Goal: Transaction & Acquisition: Purchase product/service

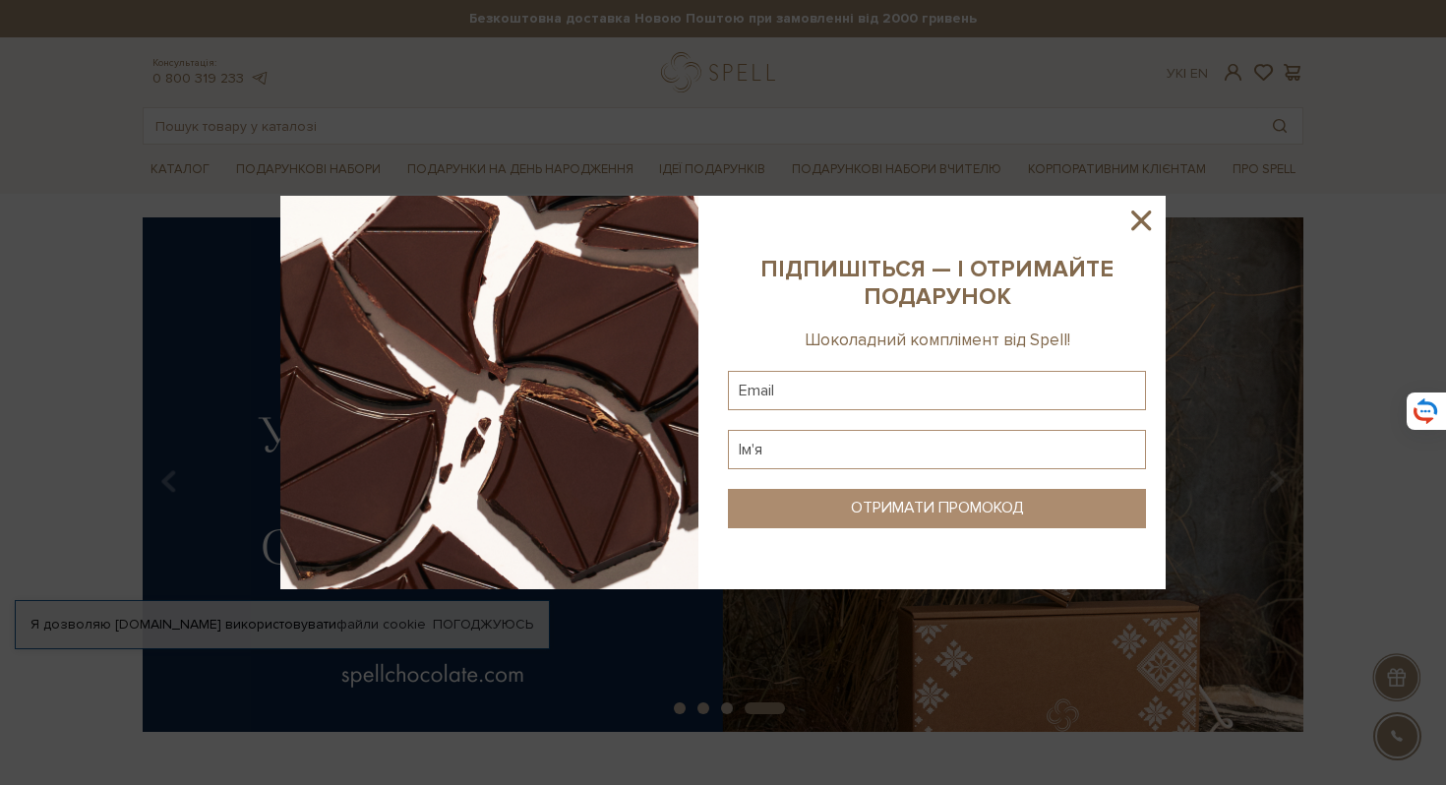
click at [1140, 216] on icon at bounding box center [1141, 220] width 33 height 33
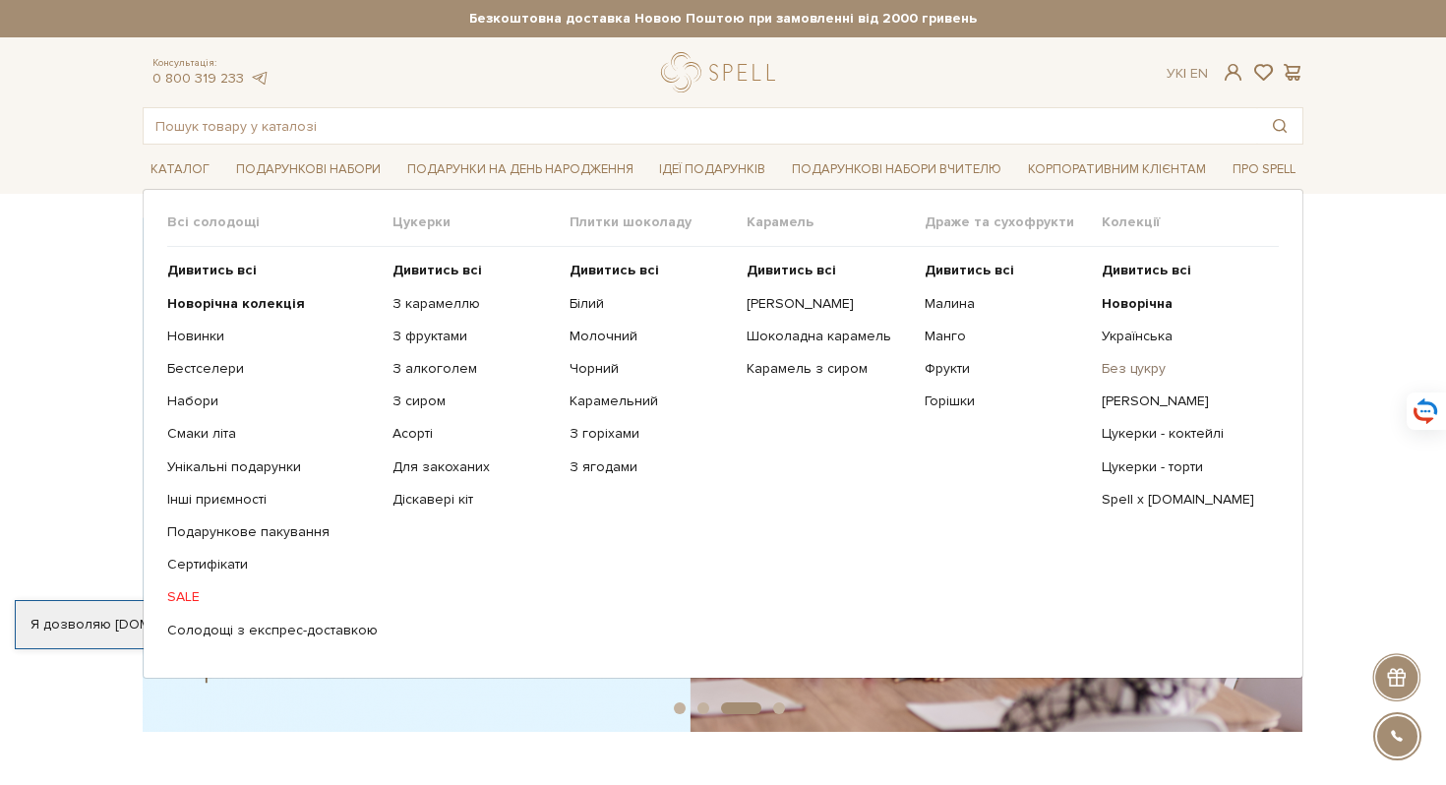
click at [1117, 369] on link "Без цукру" at bounding box center [1183, 369] width 162 height 18
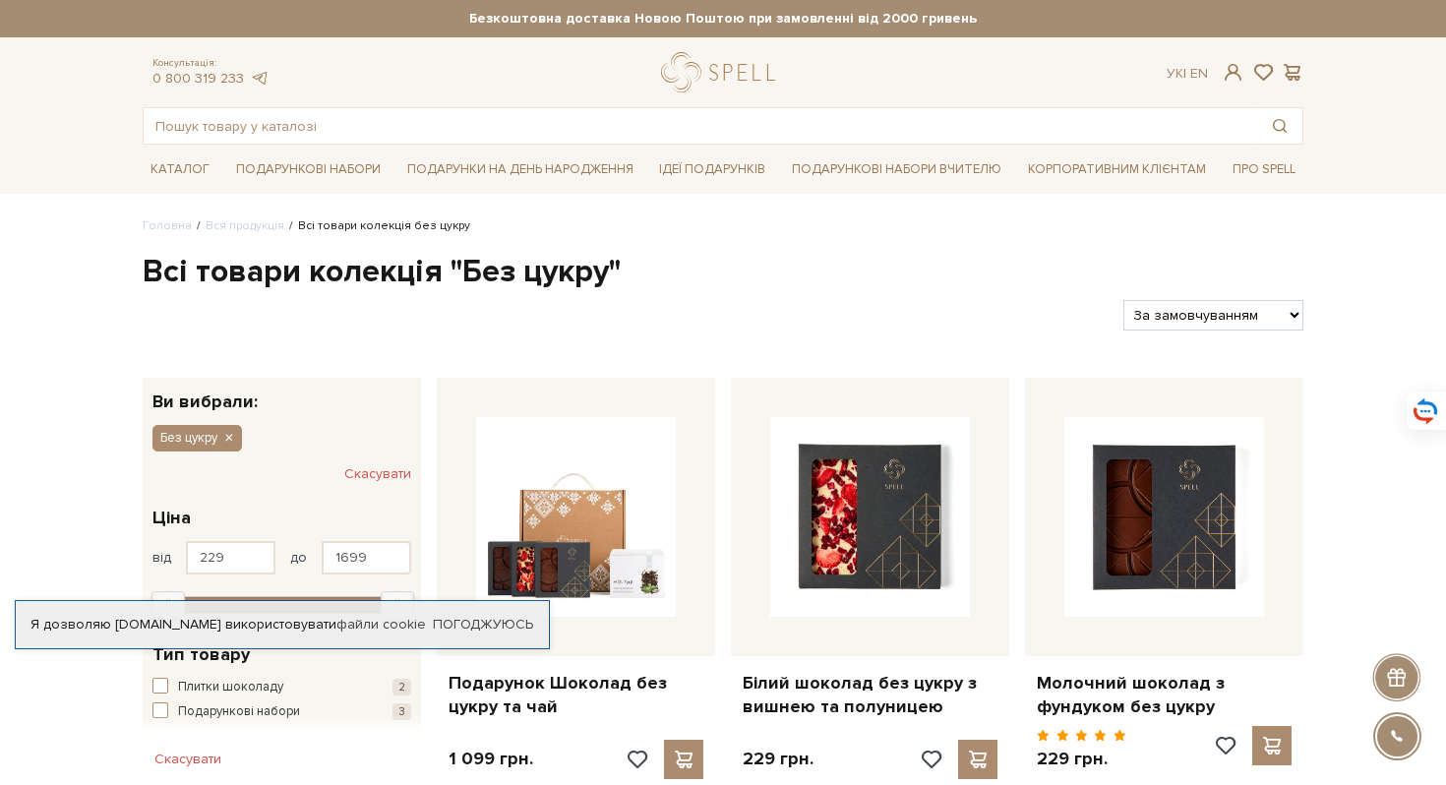
scroll to position [468, 0]
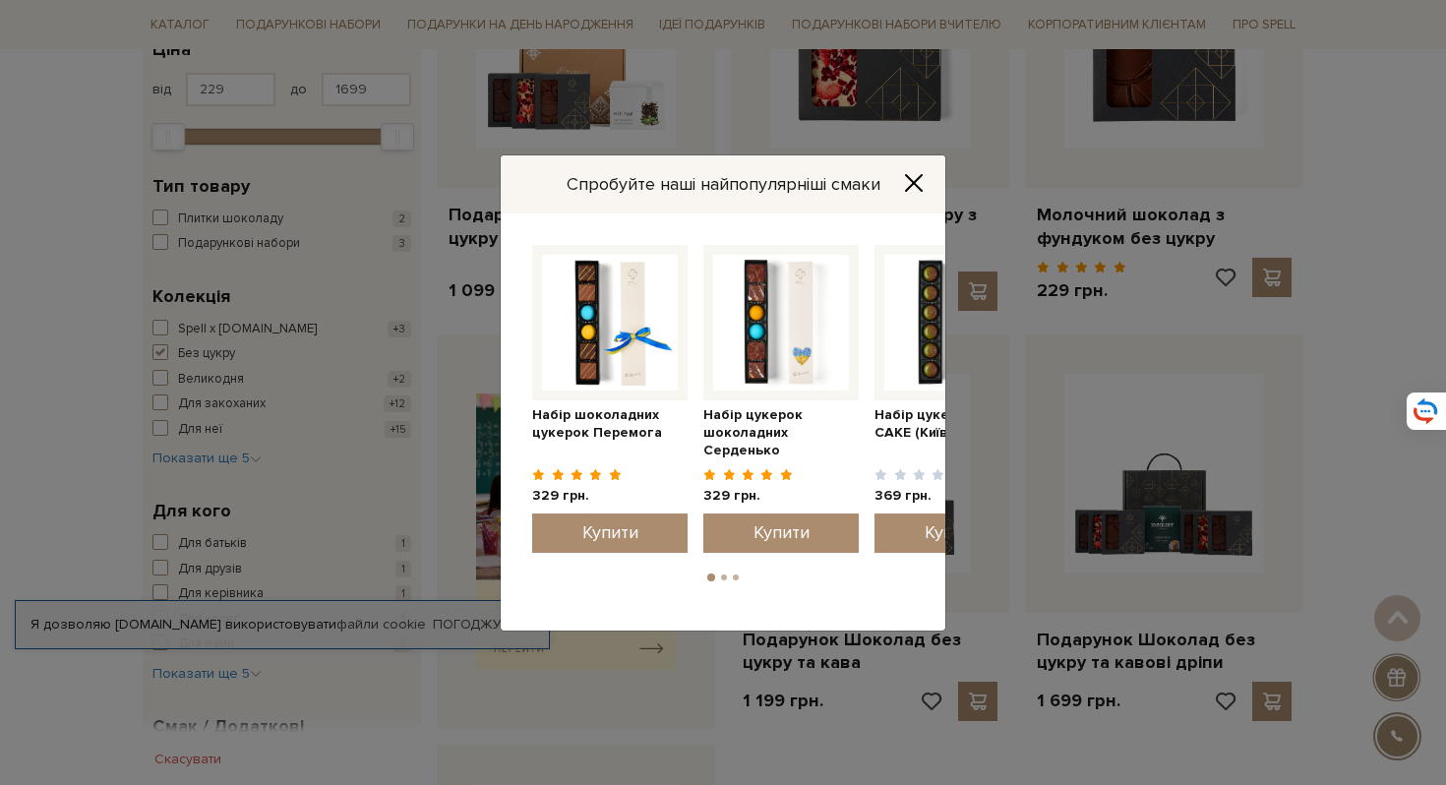
click at [913, 178] on icon "Close" at bounding box center [914, 183] width 20 height 20
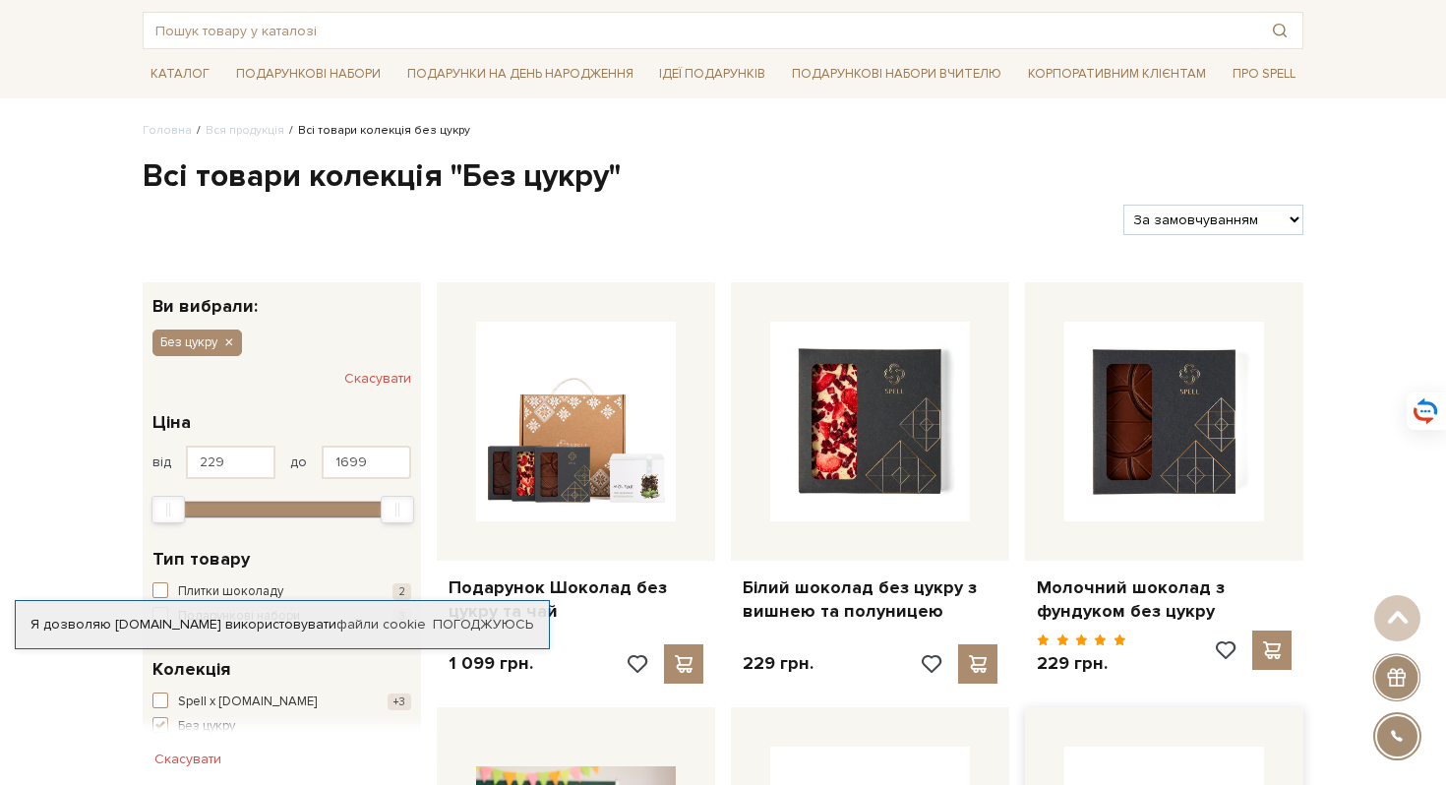
scroll to position [91, 0]
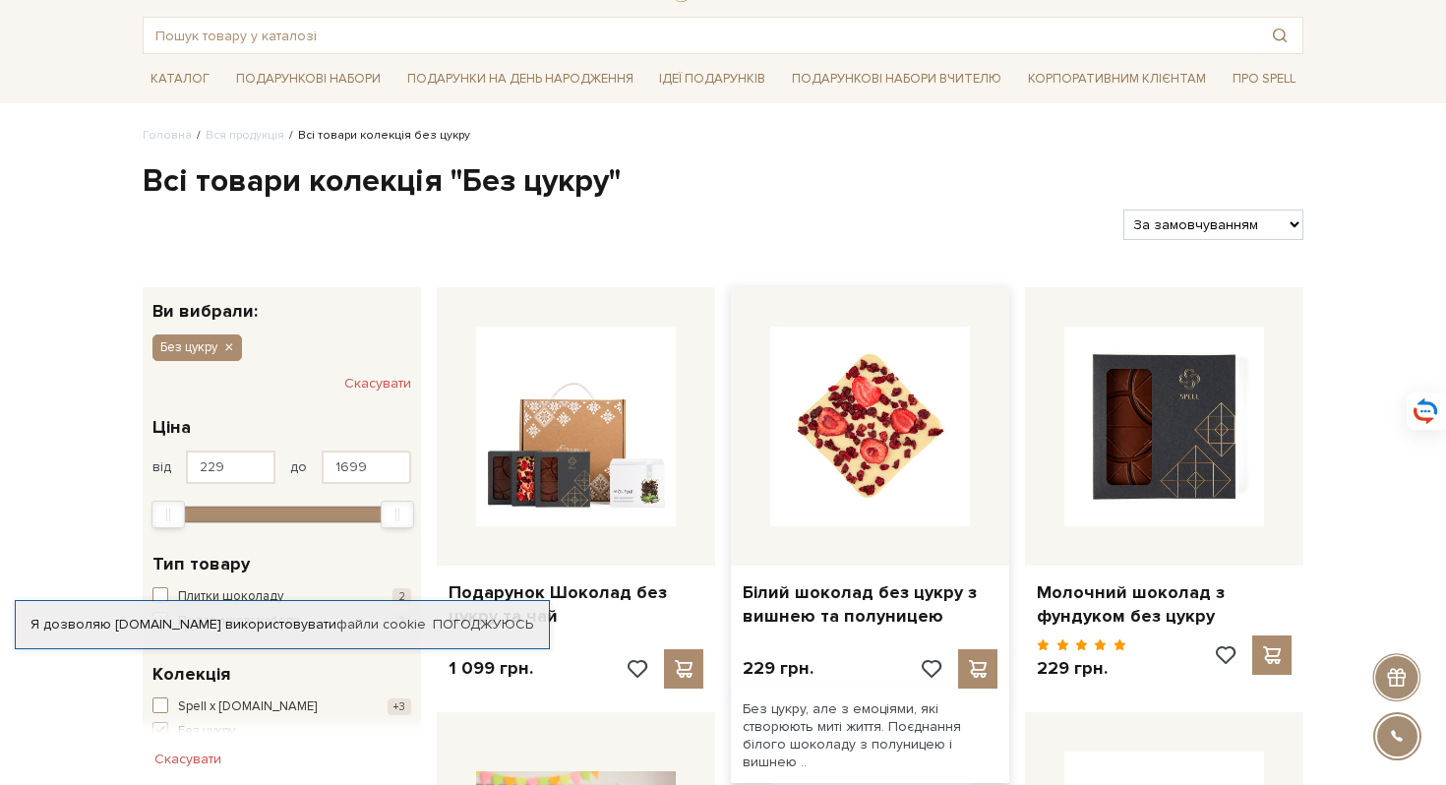
click at [901, 459] on img at bounding box center [870, 427] width 200 height 200
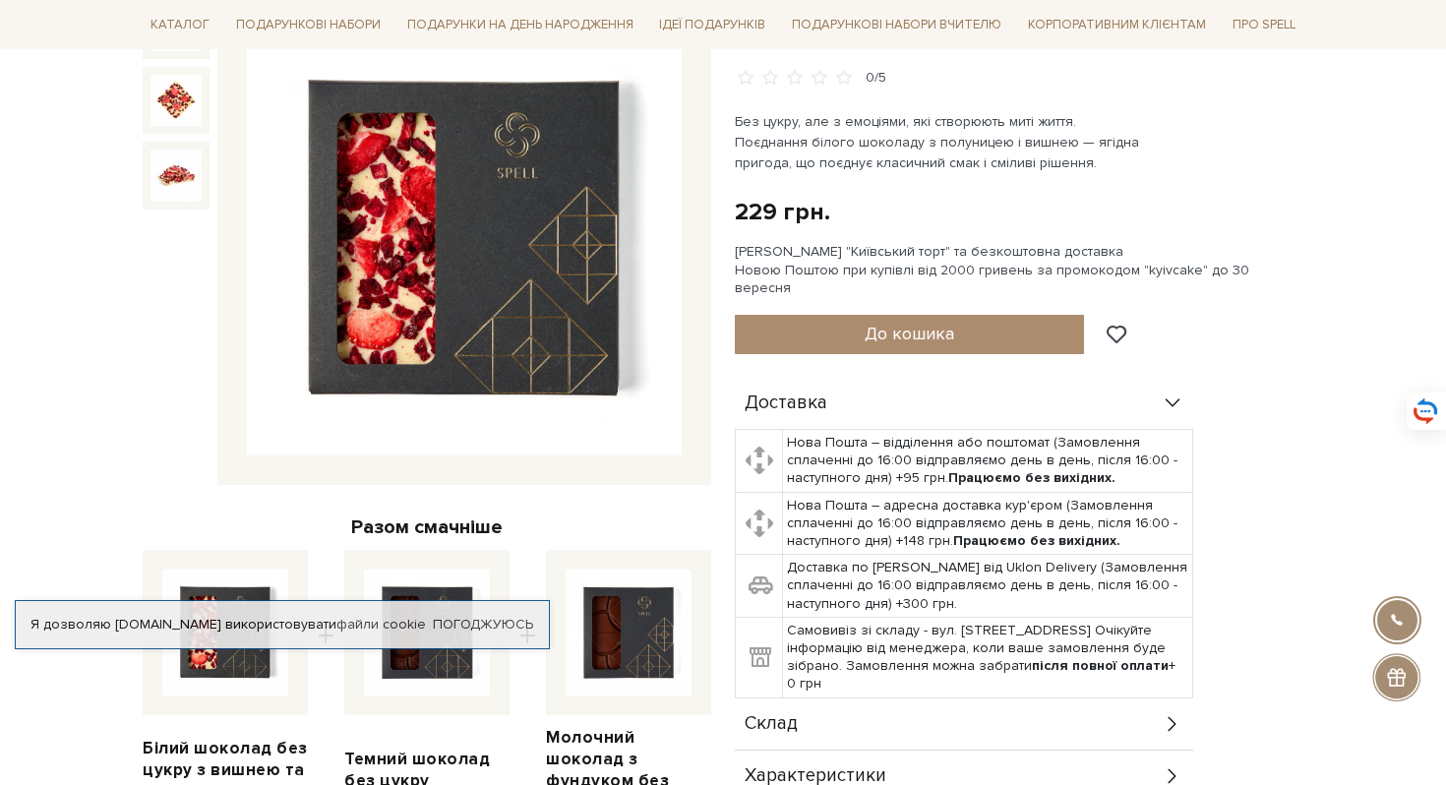
scroll to position [279, 0]
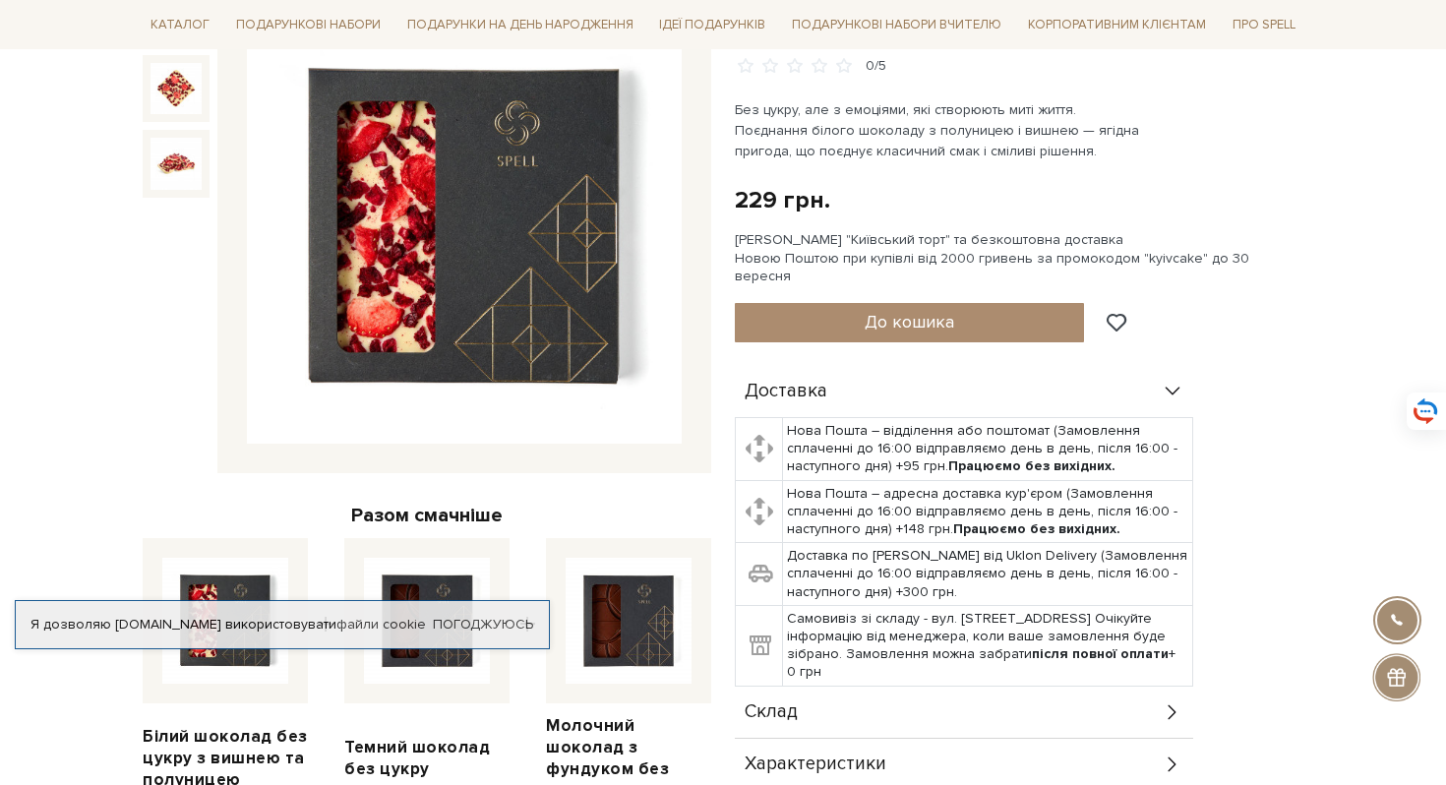
click at [1173, 704] on icon at bounding box center [1172, 711] width 8 height 15
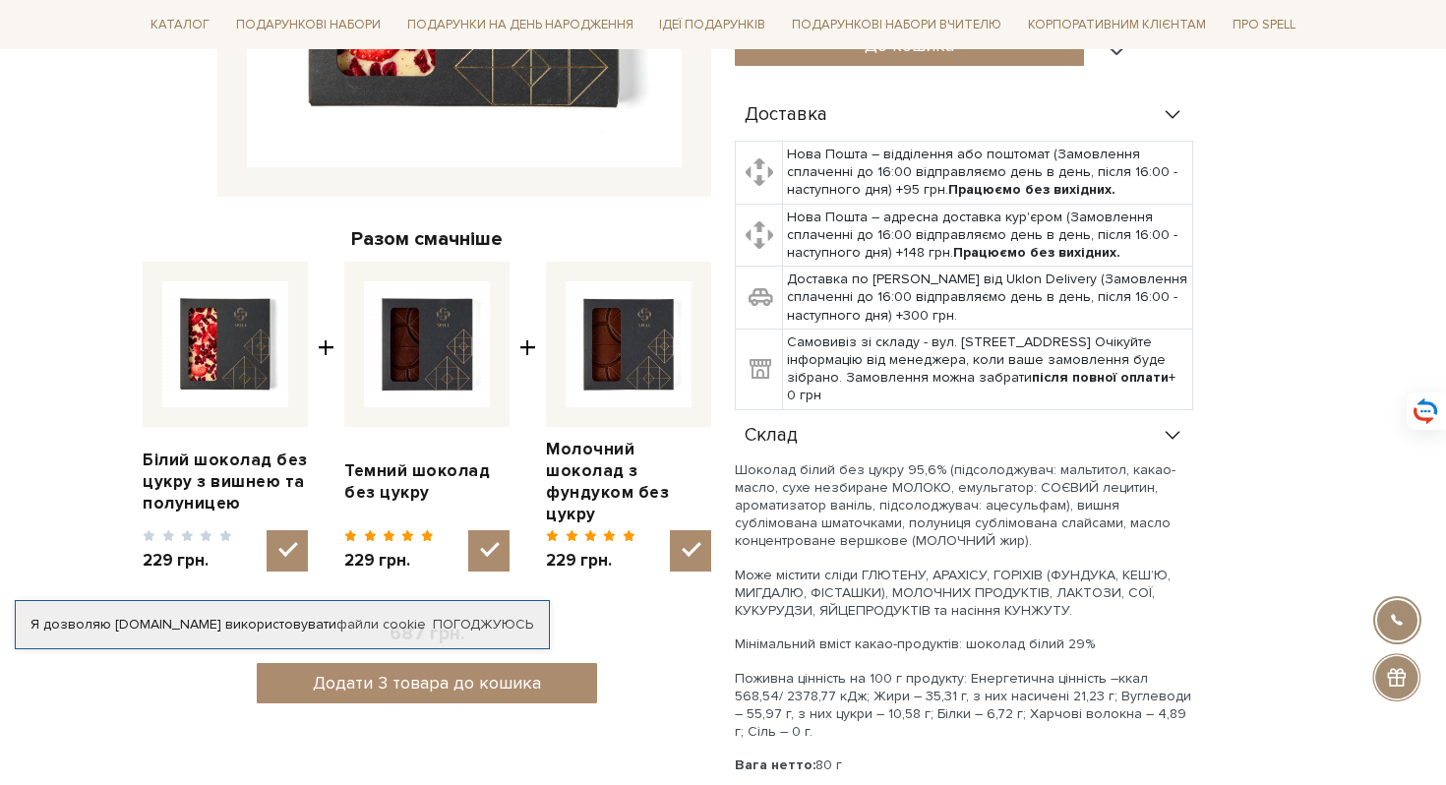
scroll to position [558, 0]
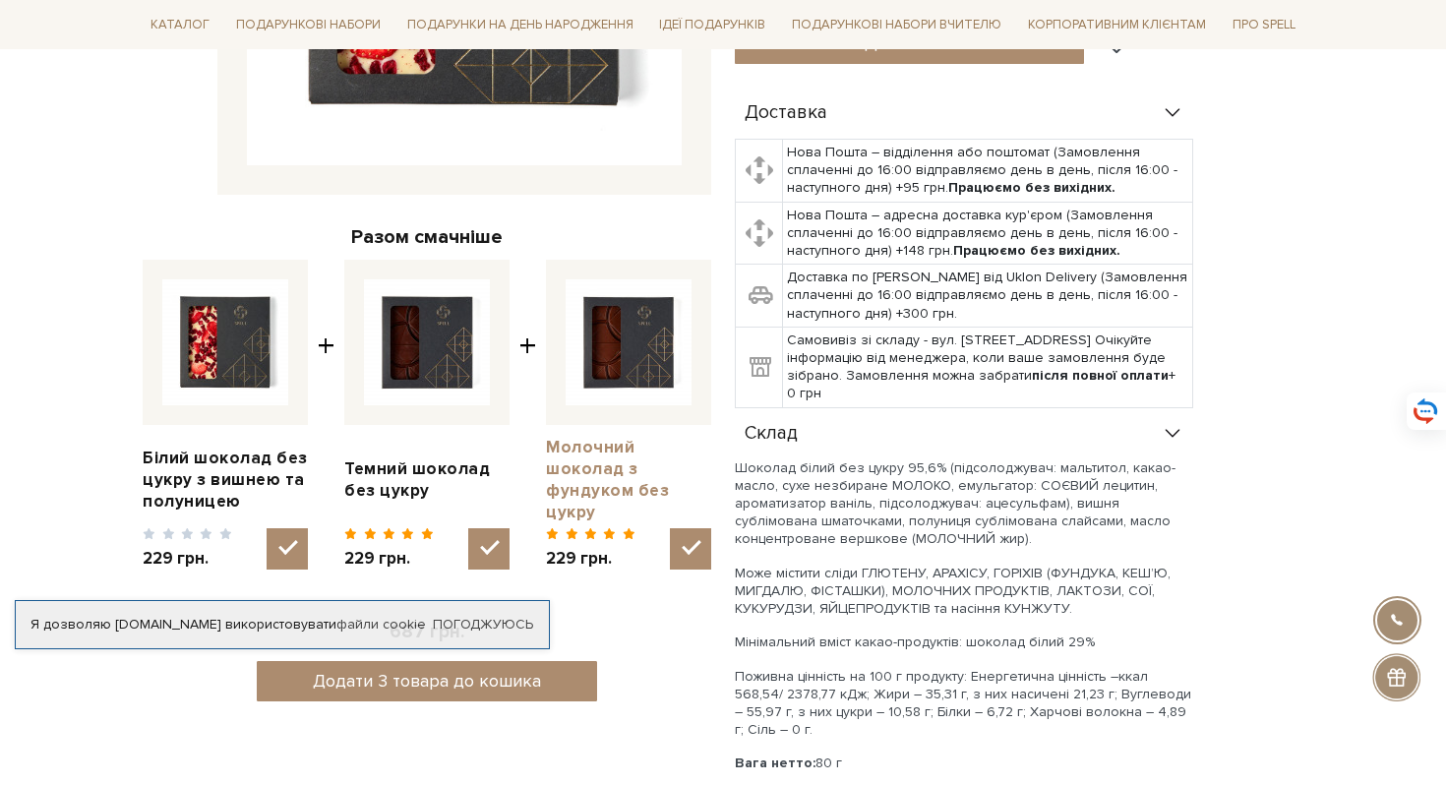
click at [591, 446] on link "Молочний шоколад з фундуком без цукру" at bounding box center [628, 480] width 165 height 87
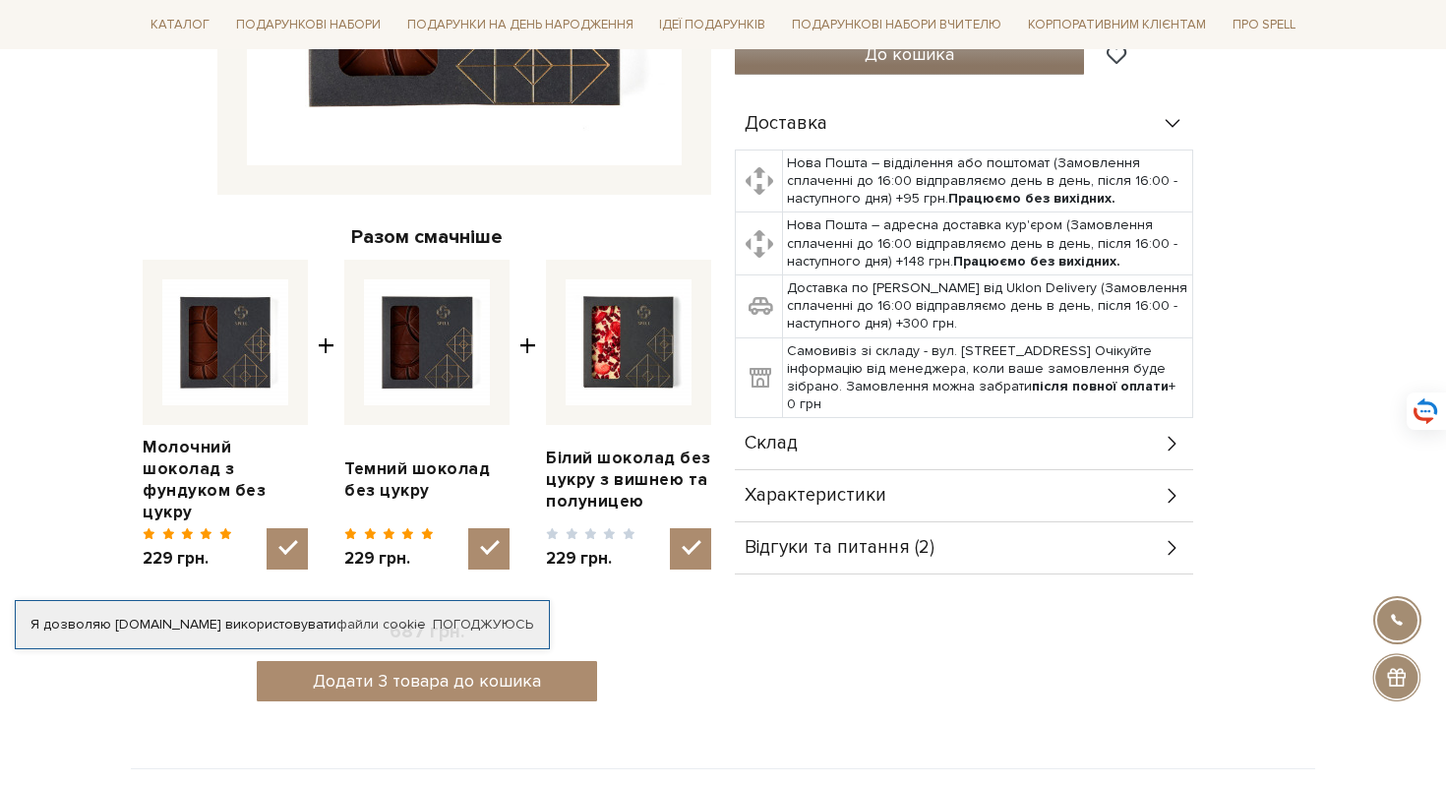
scroll to position [573, 0]
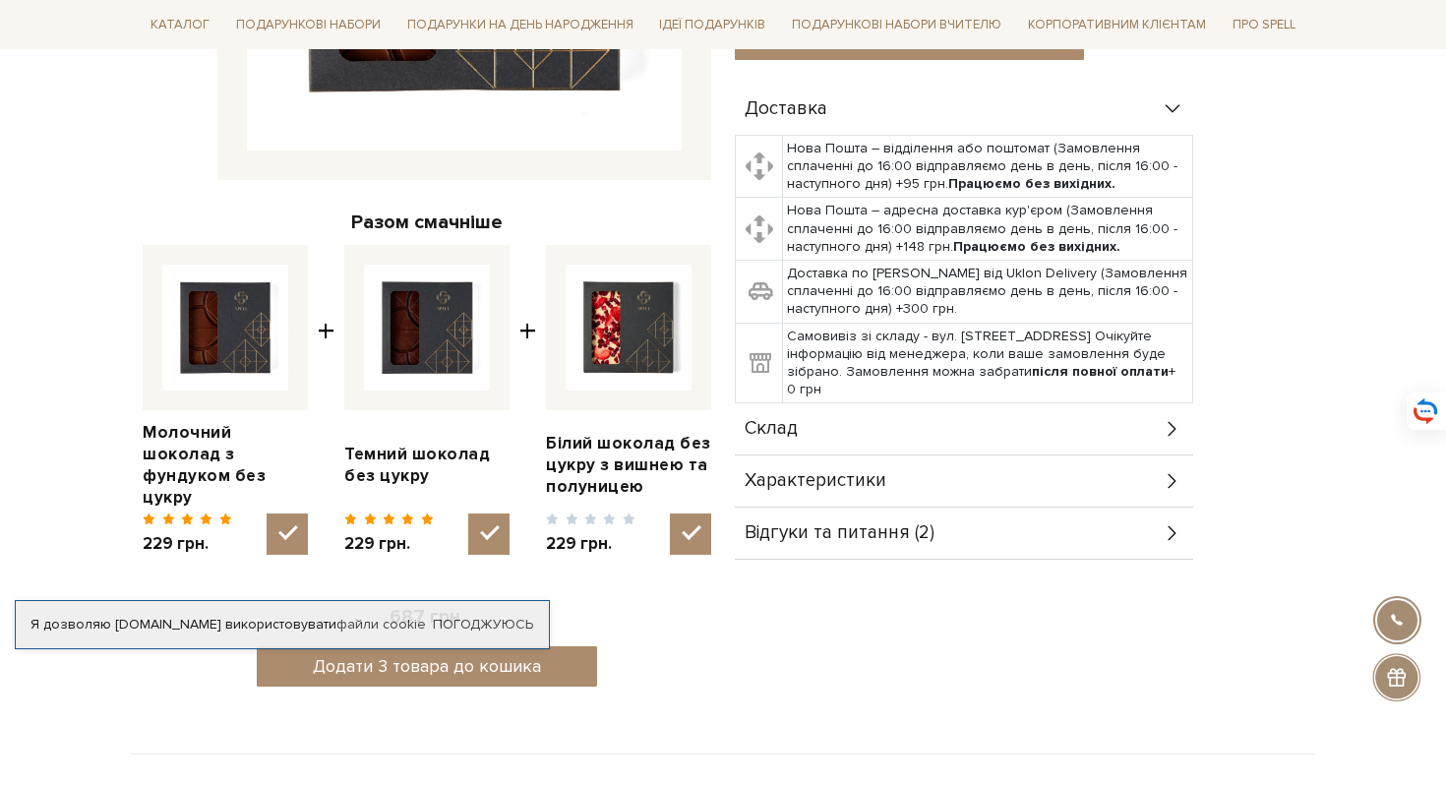
click at [1169, 418] on icon at bounding box center [1173, 429] width 22 height 22
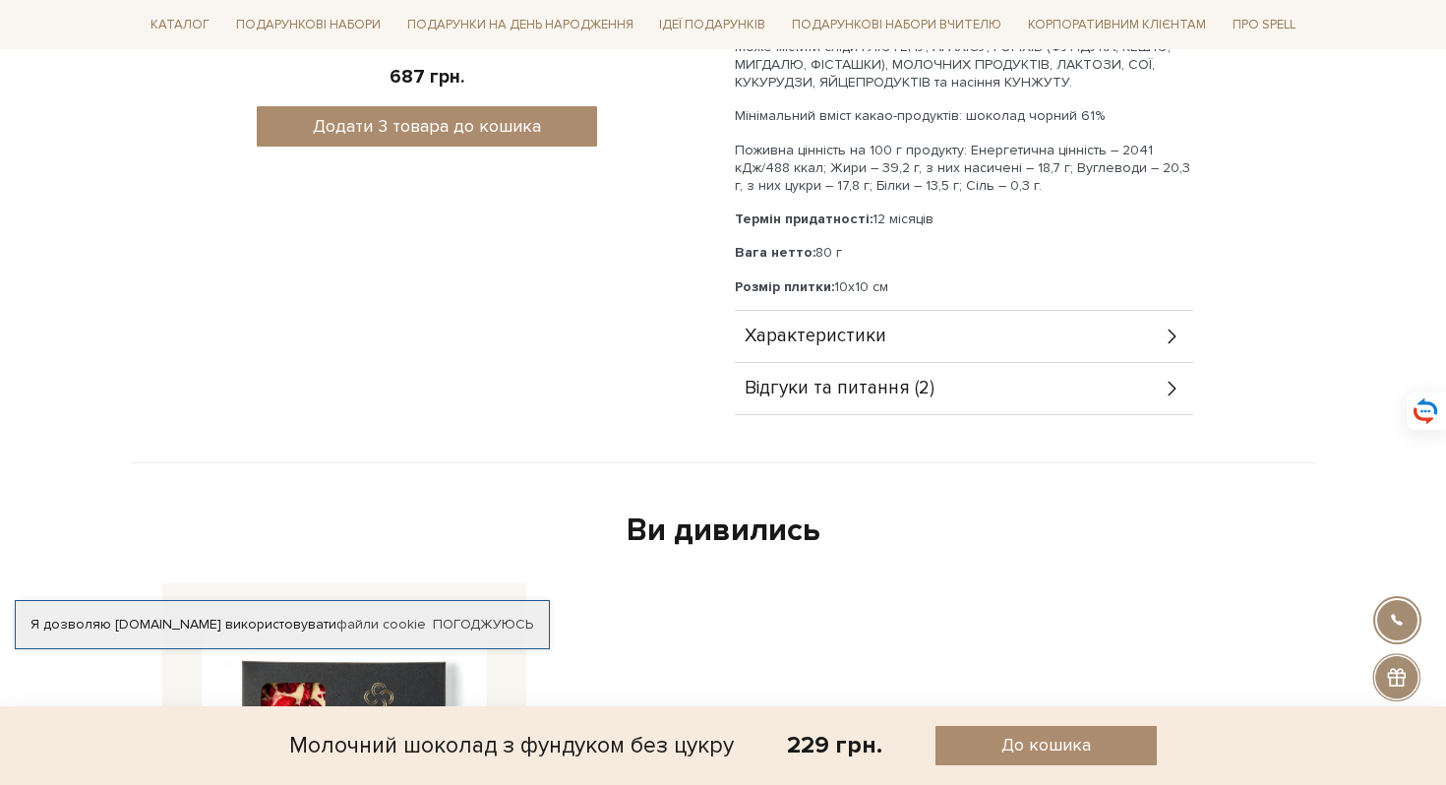
scroll to position [1116, 0]
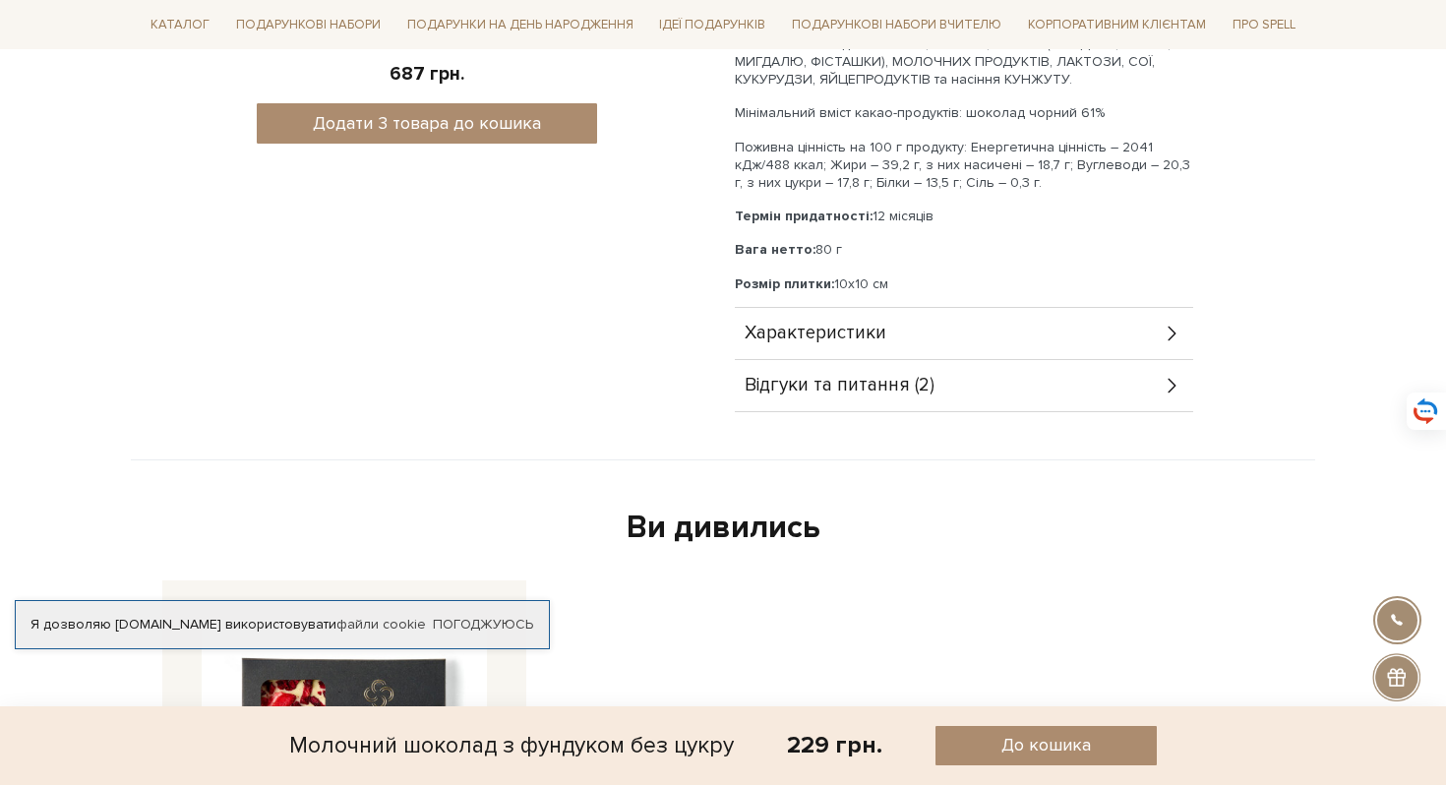
click at [1173, 379] on icon at bounding box center [1172, 386] width 8 height 15
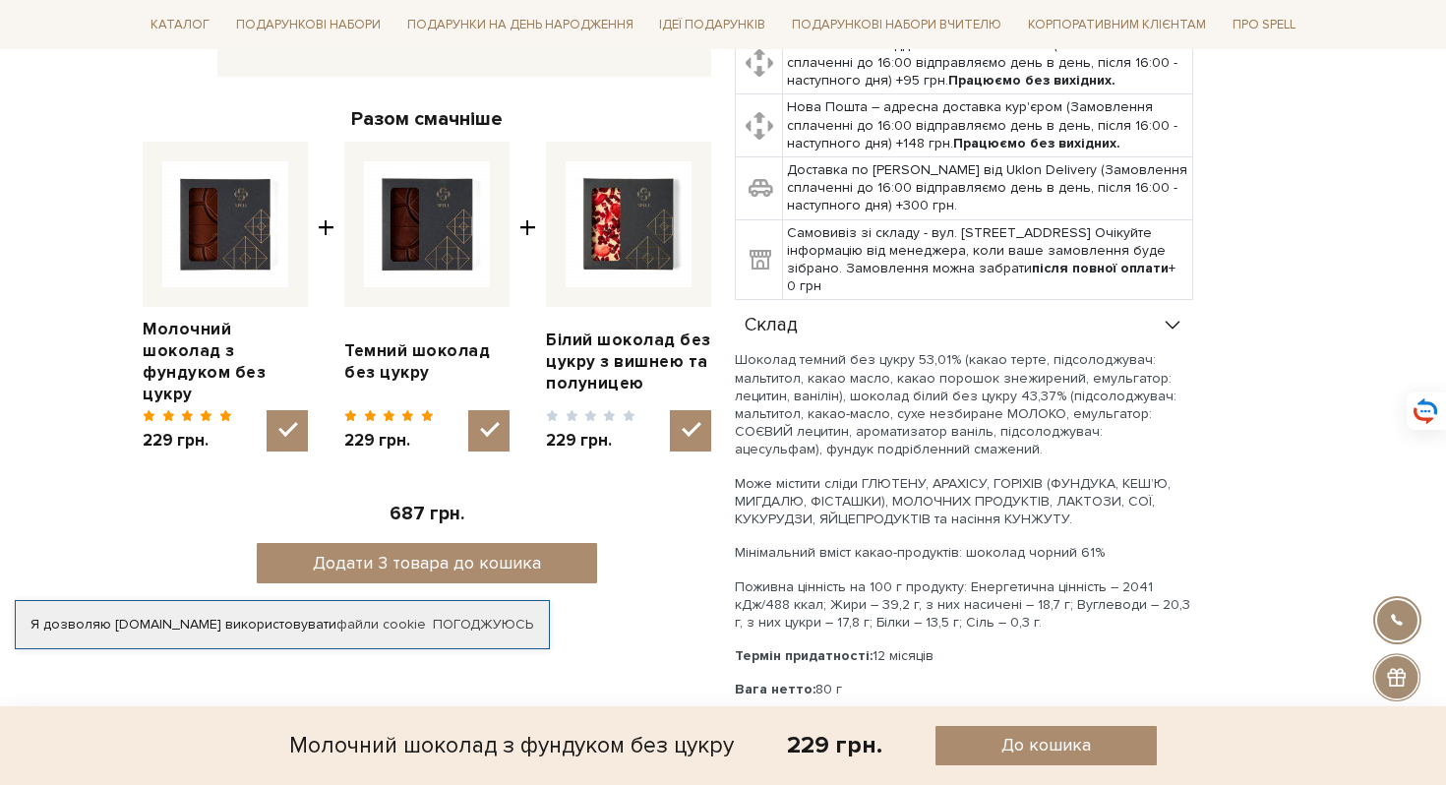
scroll to position [0, 0]
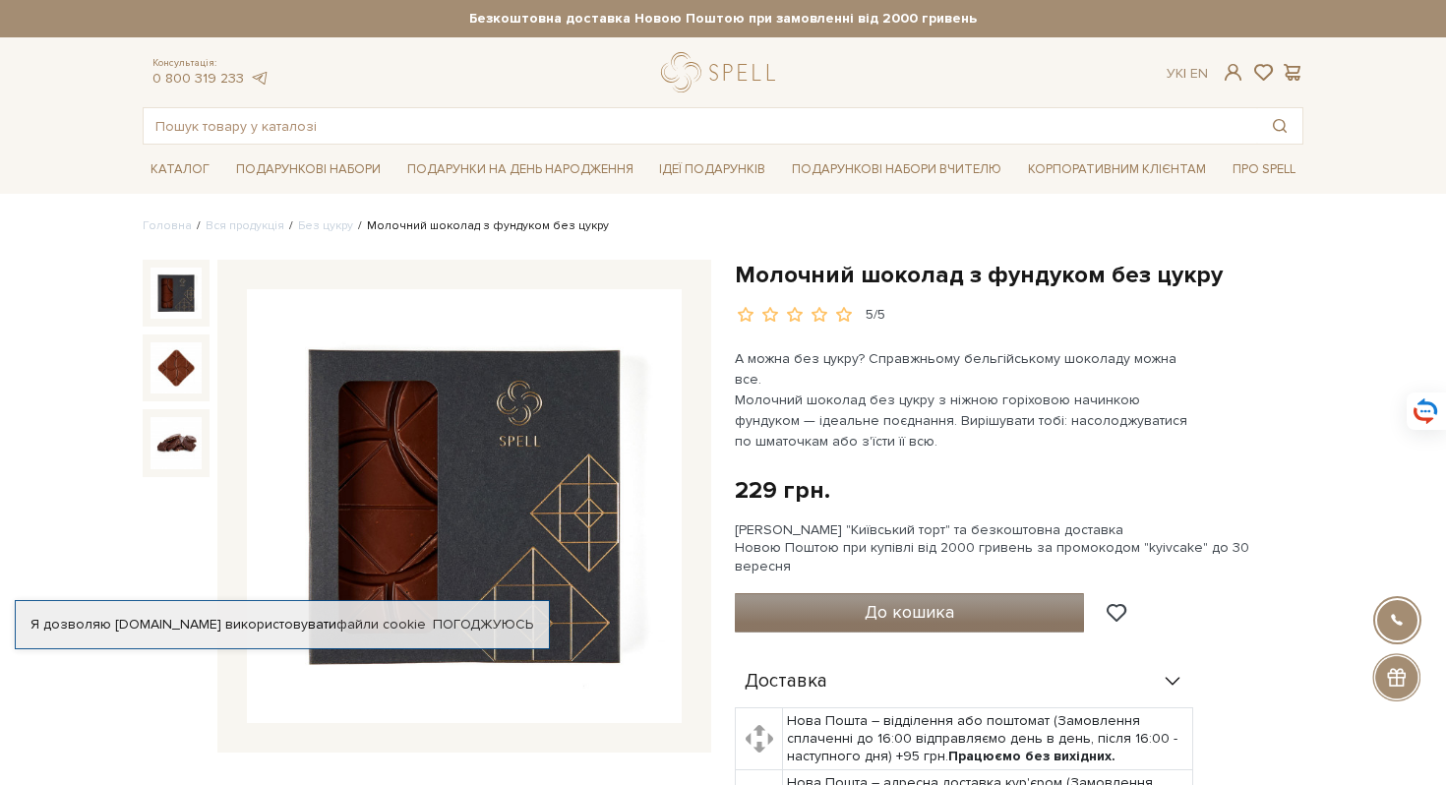
click at [886, 601] on span "До кошика" at bounding box center [910, 612] width 90 height 22
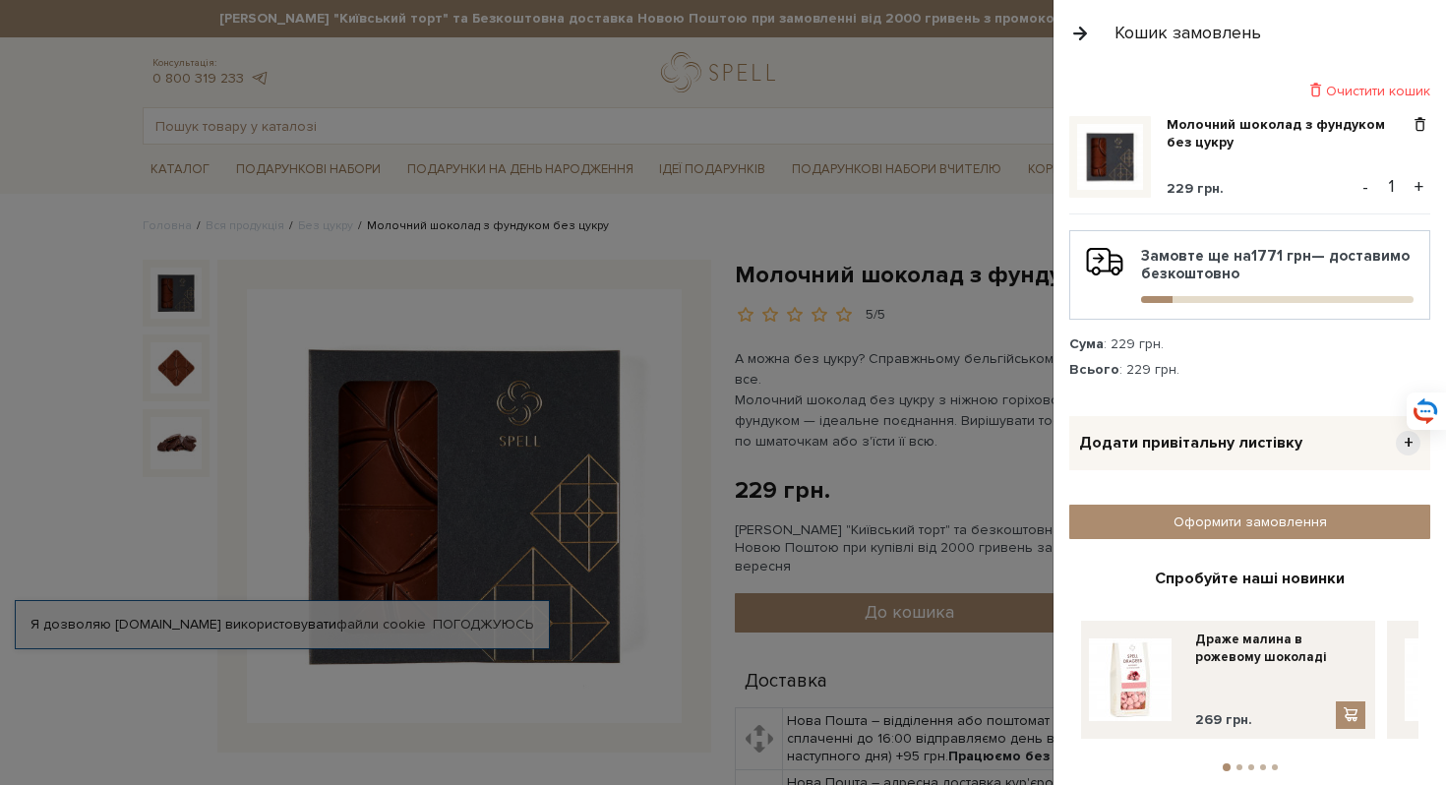
click at [853, 213] on div at bounding box center [723, 392] width 1446 height 785
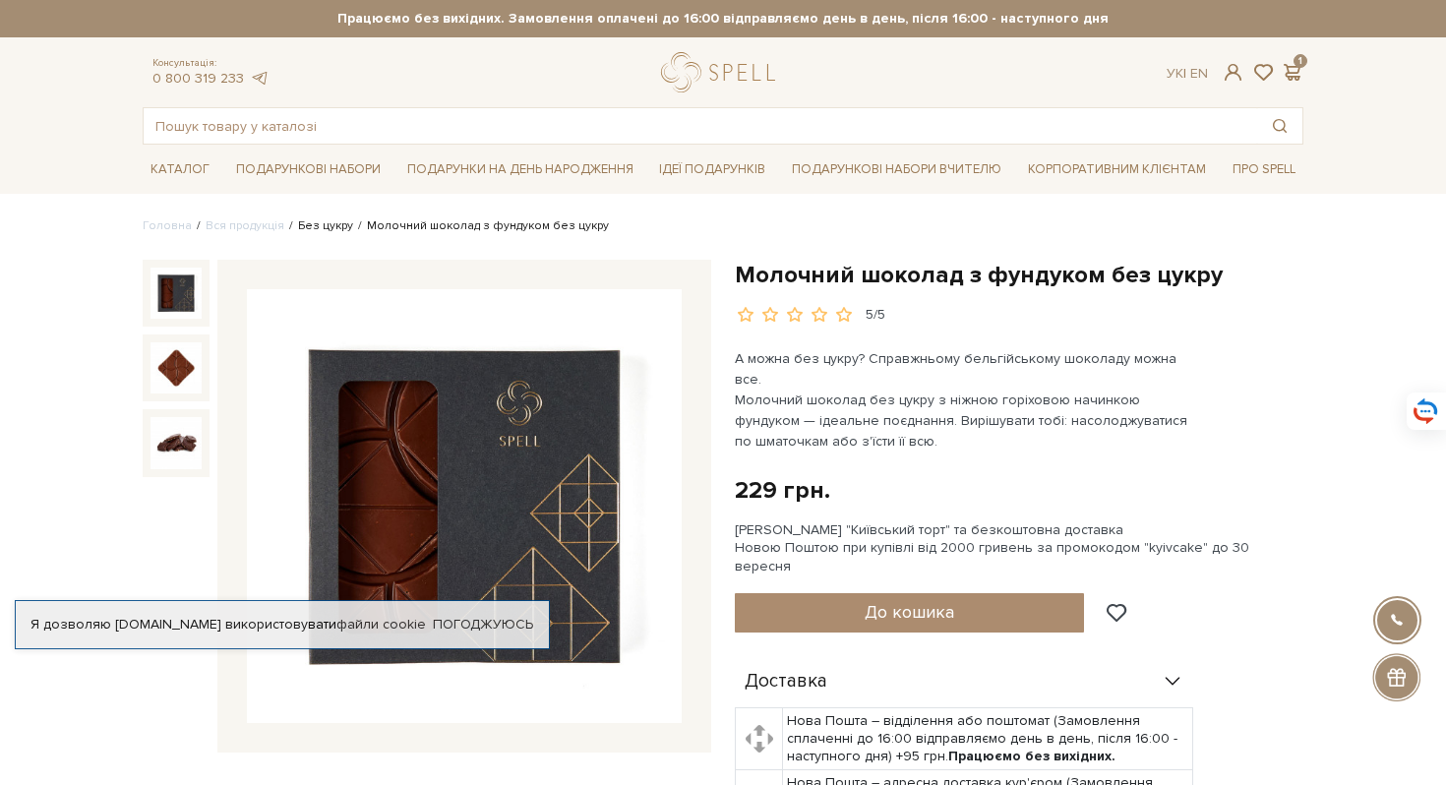
click at [320, 224] on link "Без цукру" at bounding box center [325, 225] width 55 height 15
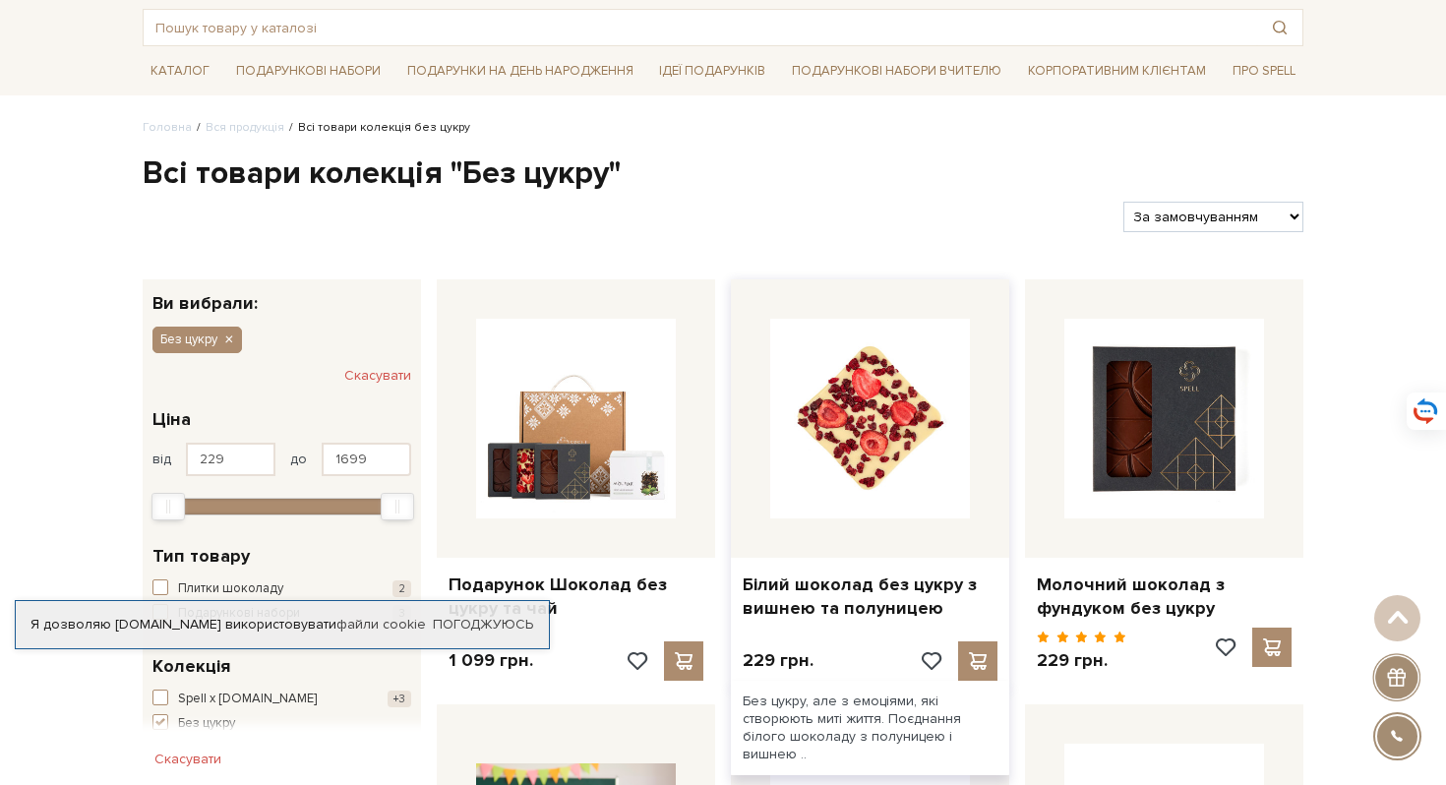
scroll to position [97, 0]
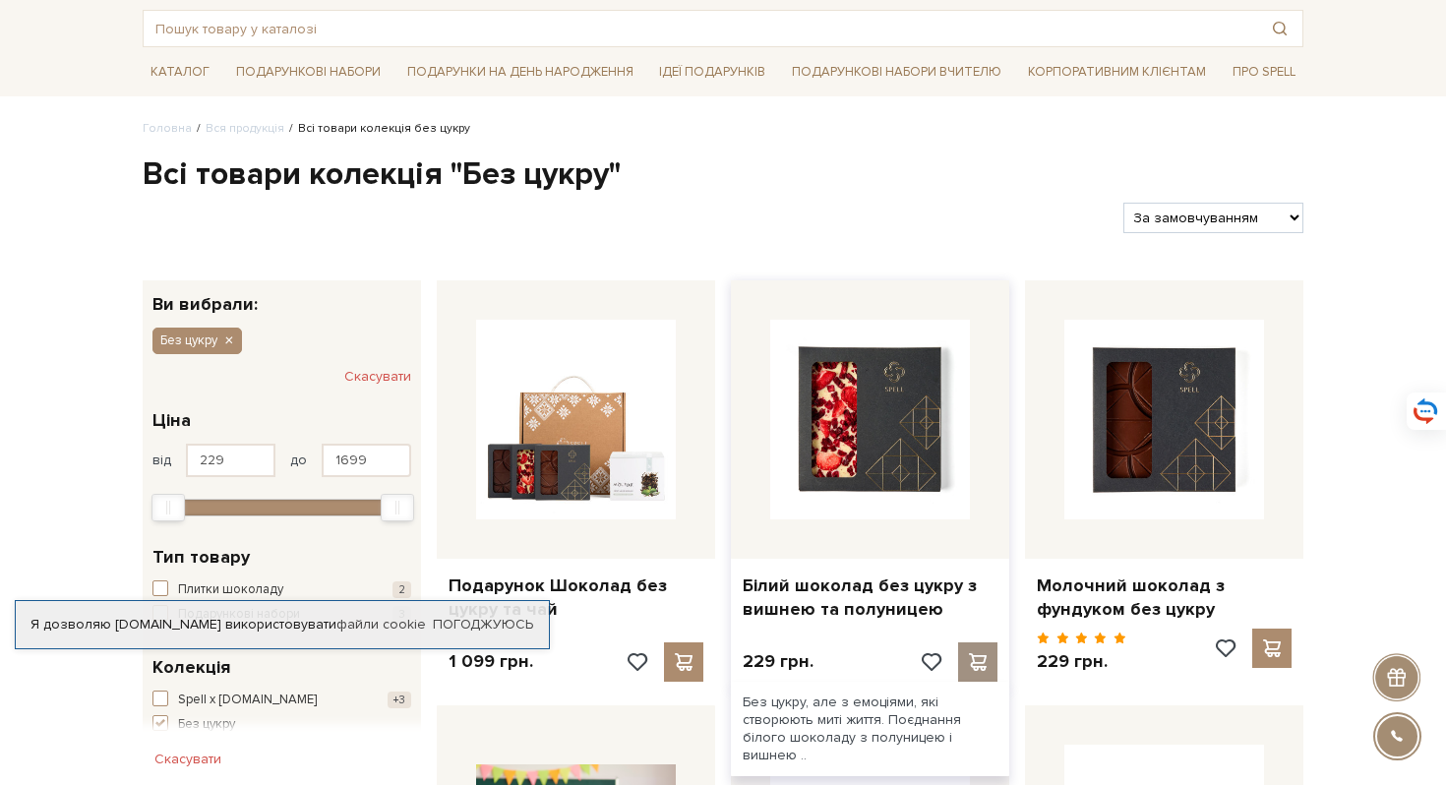
click at [981, 667] on span at bounding box center [977, 662] width 25 height 18
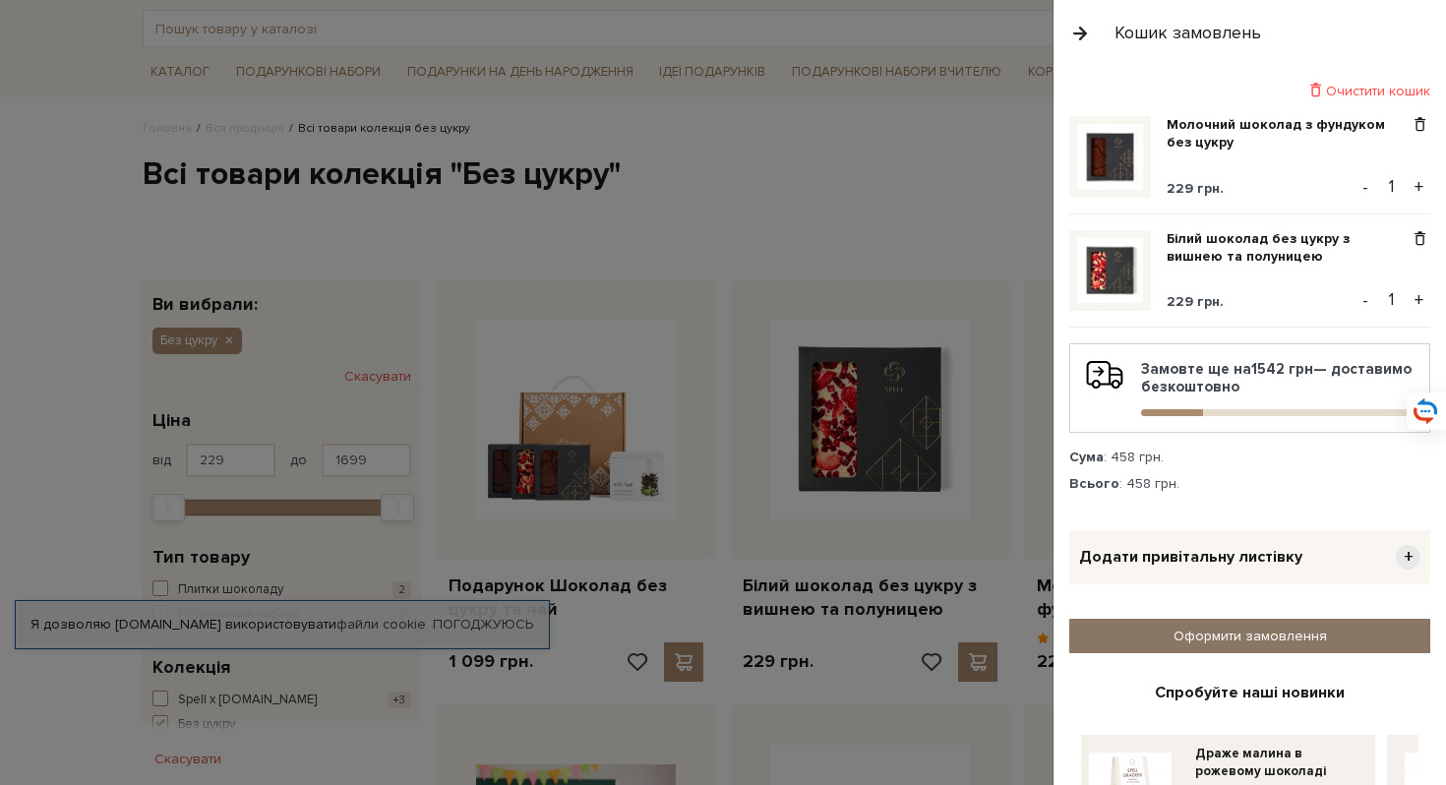
click at [1326, 638] on link "Оформити замовлення" at bounding box center [1249, 636] width 361 height 34
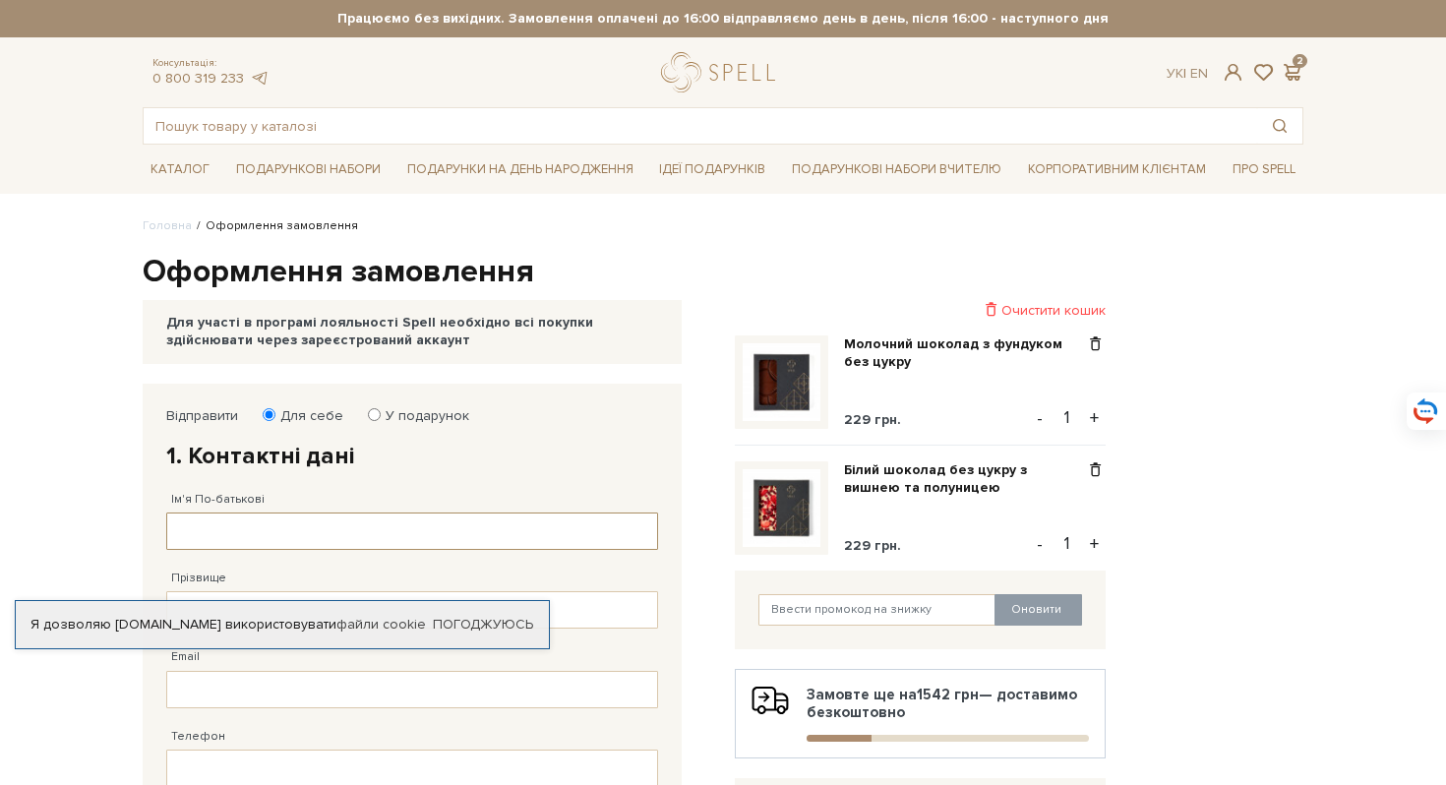
click at [480, 531] on input "Ім'я По-батькові" at bounding box center [412, 531] width 492 height 37
type input "анна"
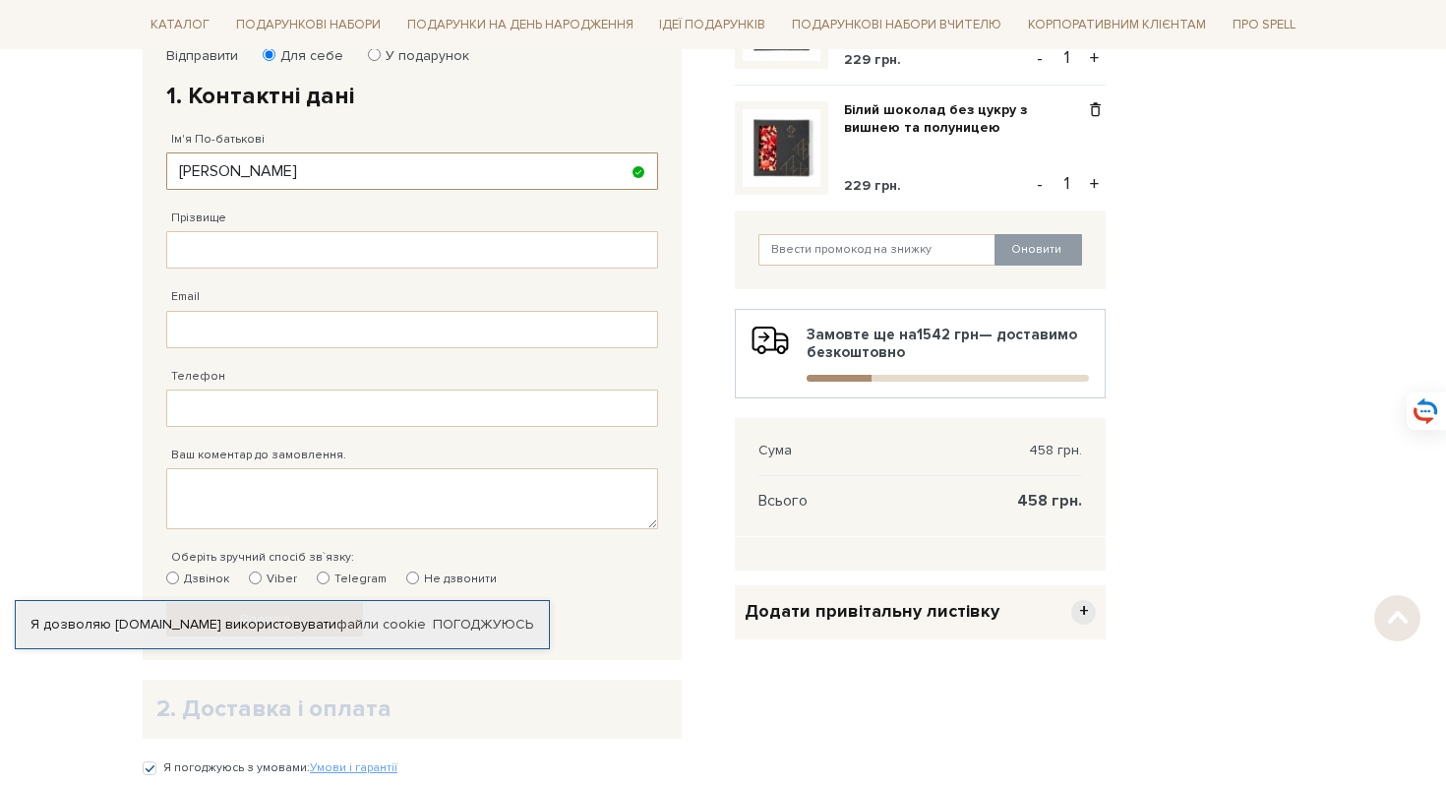
scroll to position [450, 0]
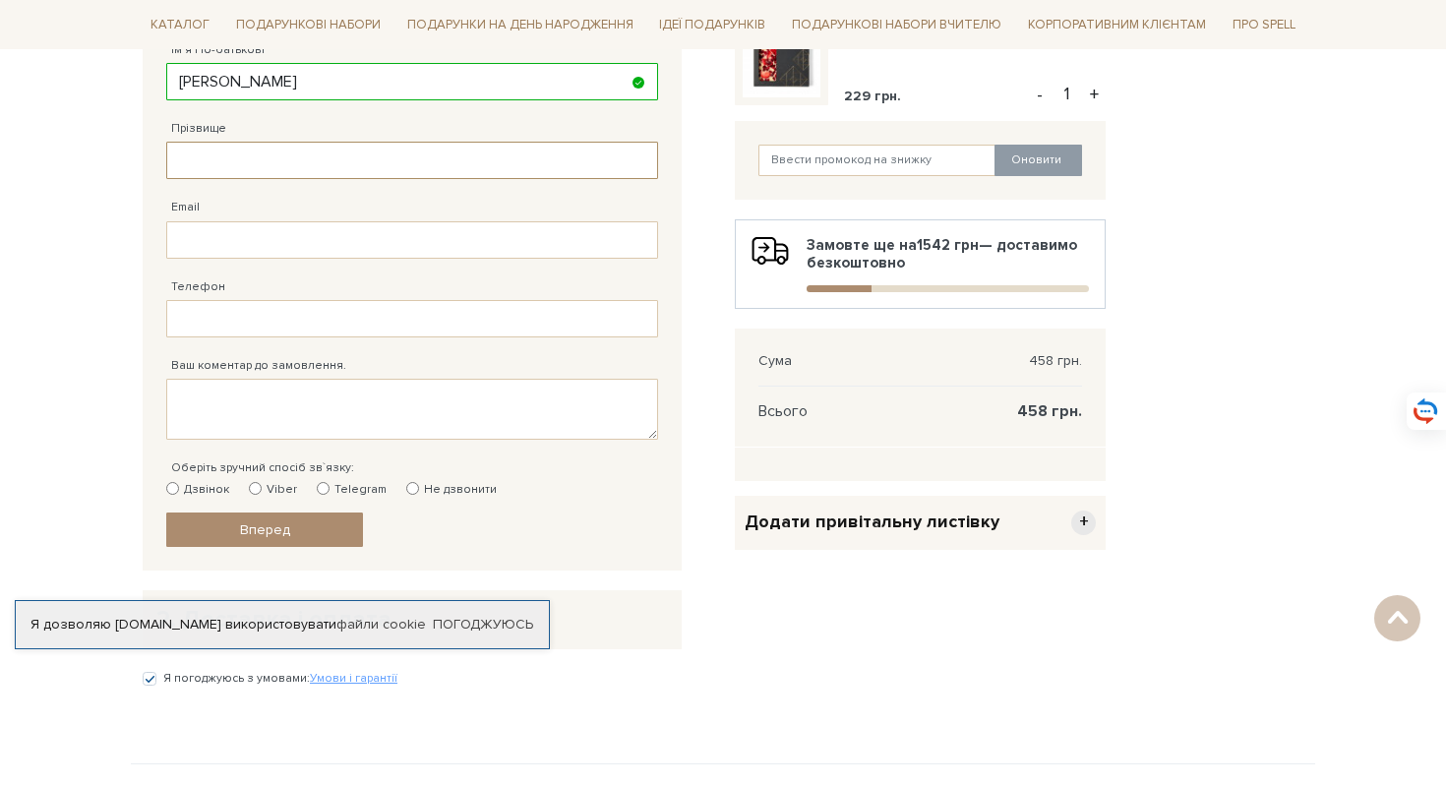
click at [277, 155] on input "Прізвище" at bounding box center [412, 160] width 492 height 37
type input "коваль"
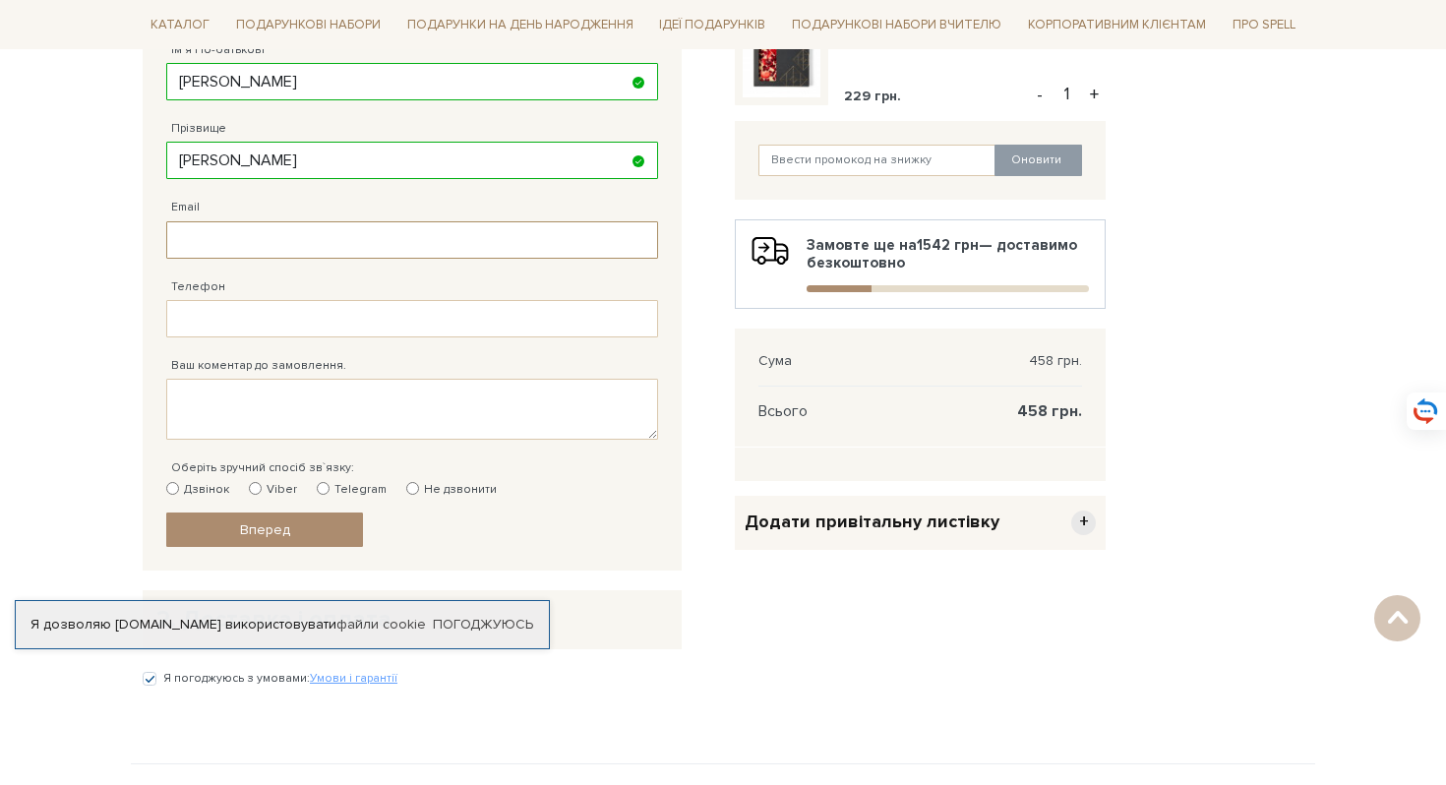
click at [287, 232] on input "Email" at bounding box center [412, 239] width 492 height 37
type input "л"
type input "koval.anna1986@gmail.com"
click at [372, 311] on input "Телефон" at bounding box center [412, 318] width 492 height 37
type input "38 (099) 183 01 08"
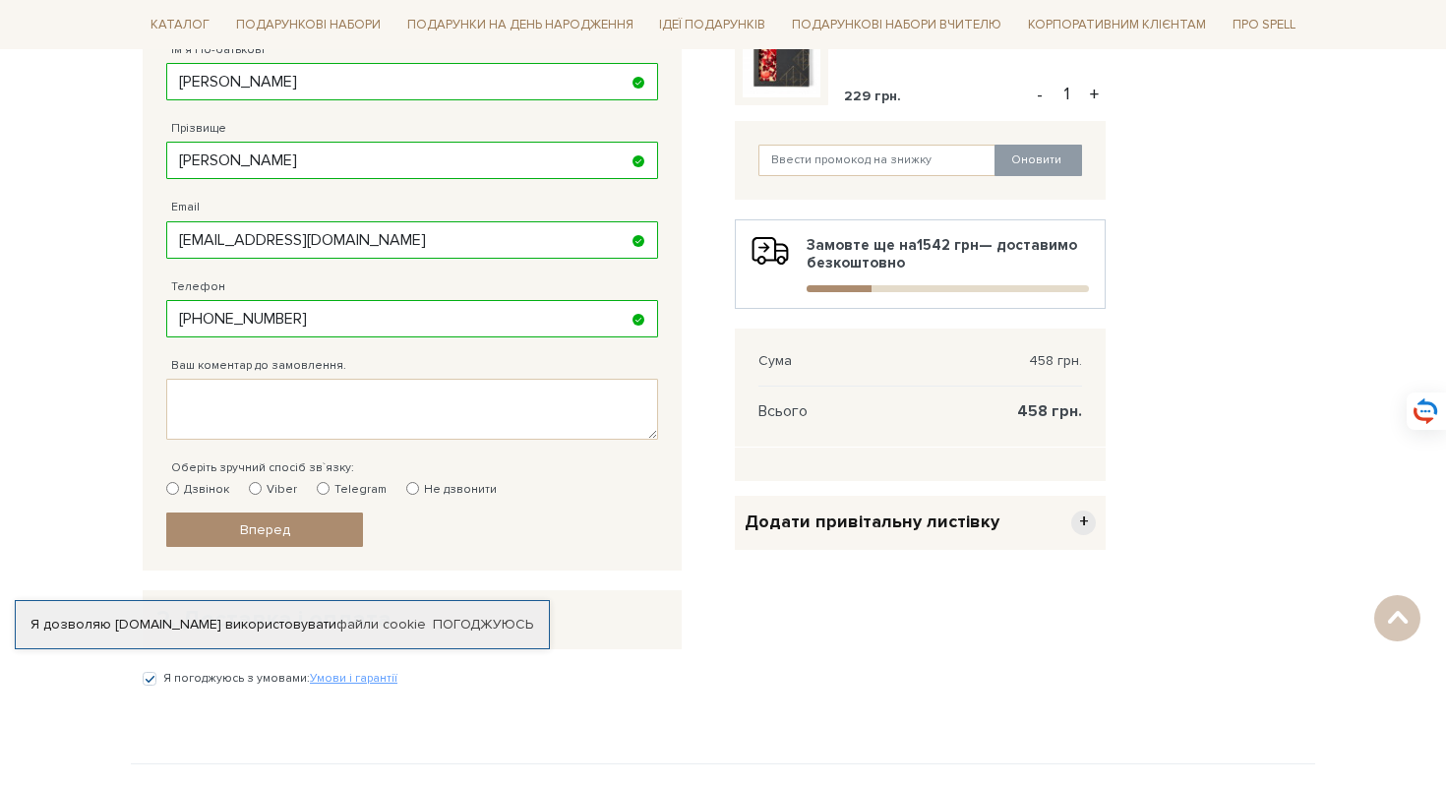
click at [406, 488] on input "Не дзвонити" at bounding box center [412, 488] width 13 height 13
radio input "true"
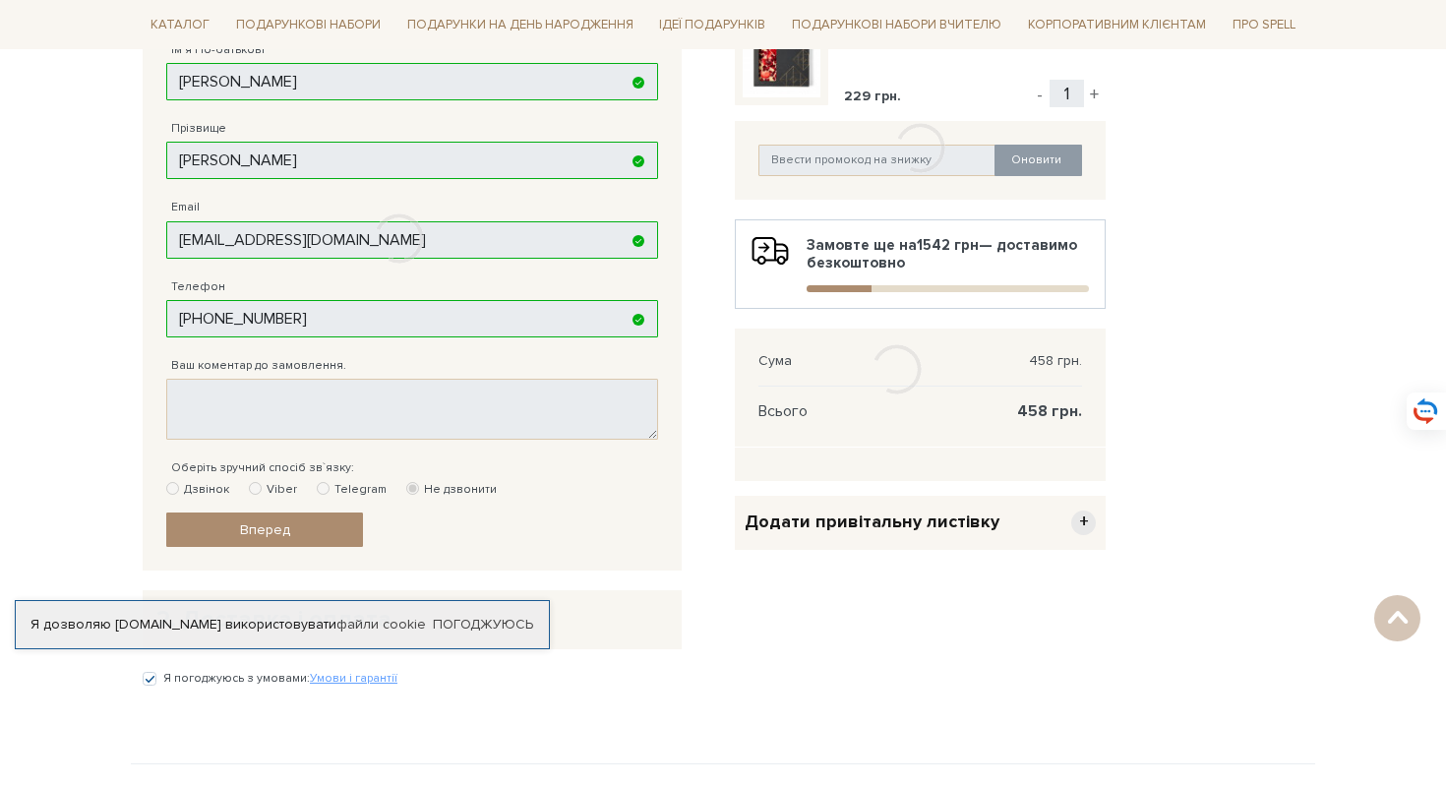
click at [323, 528] on div at bounding box center [399, 239] width 512 height 610
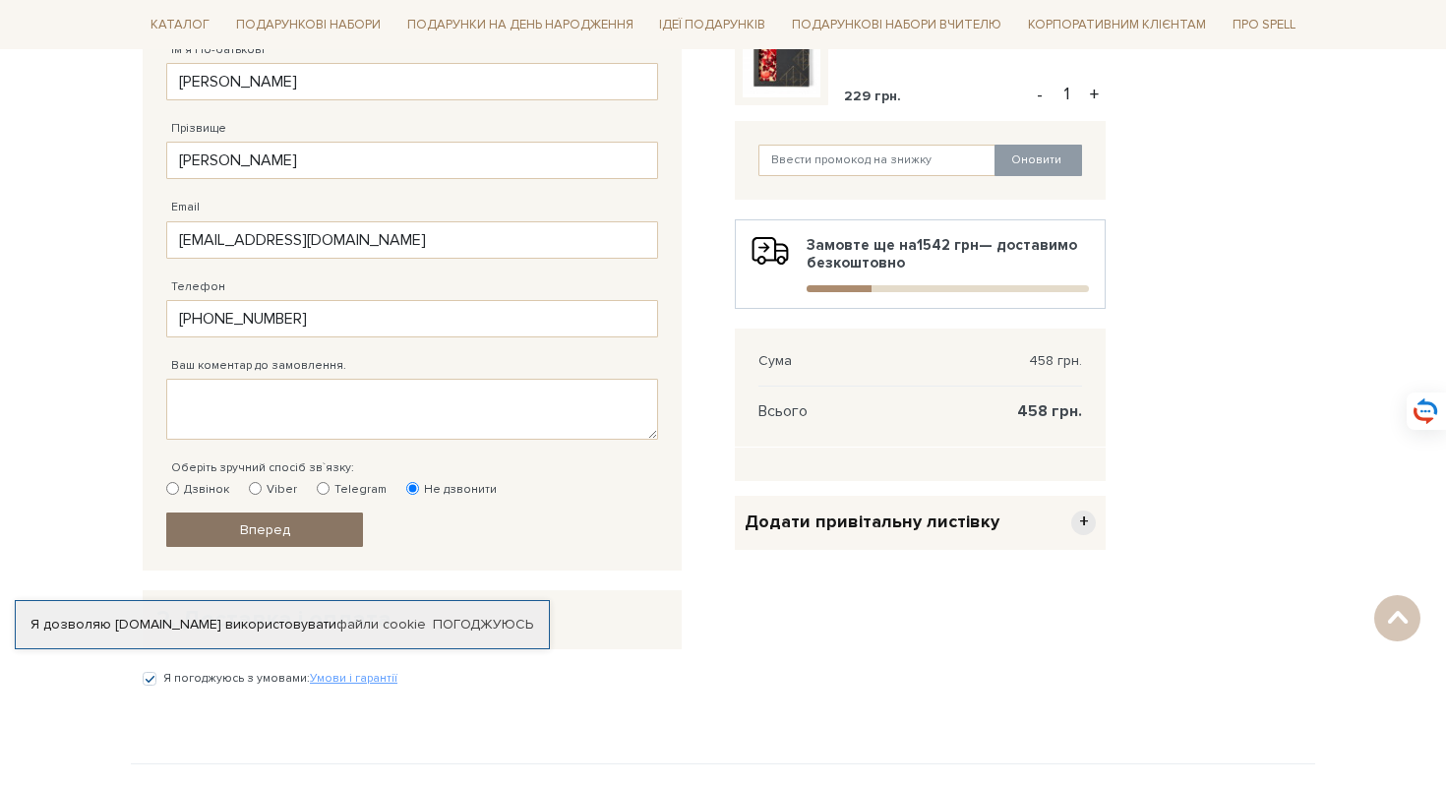
click at [302, 535] on link "Вперед" at bounding box center [264, 530] width 197 height 34
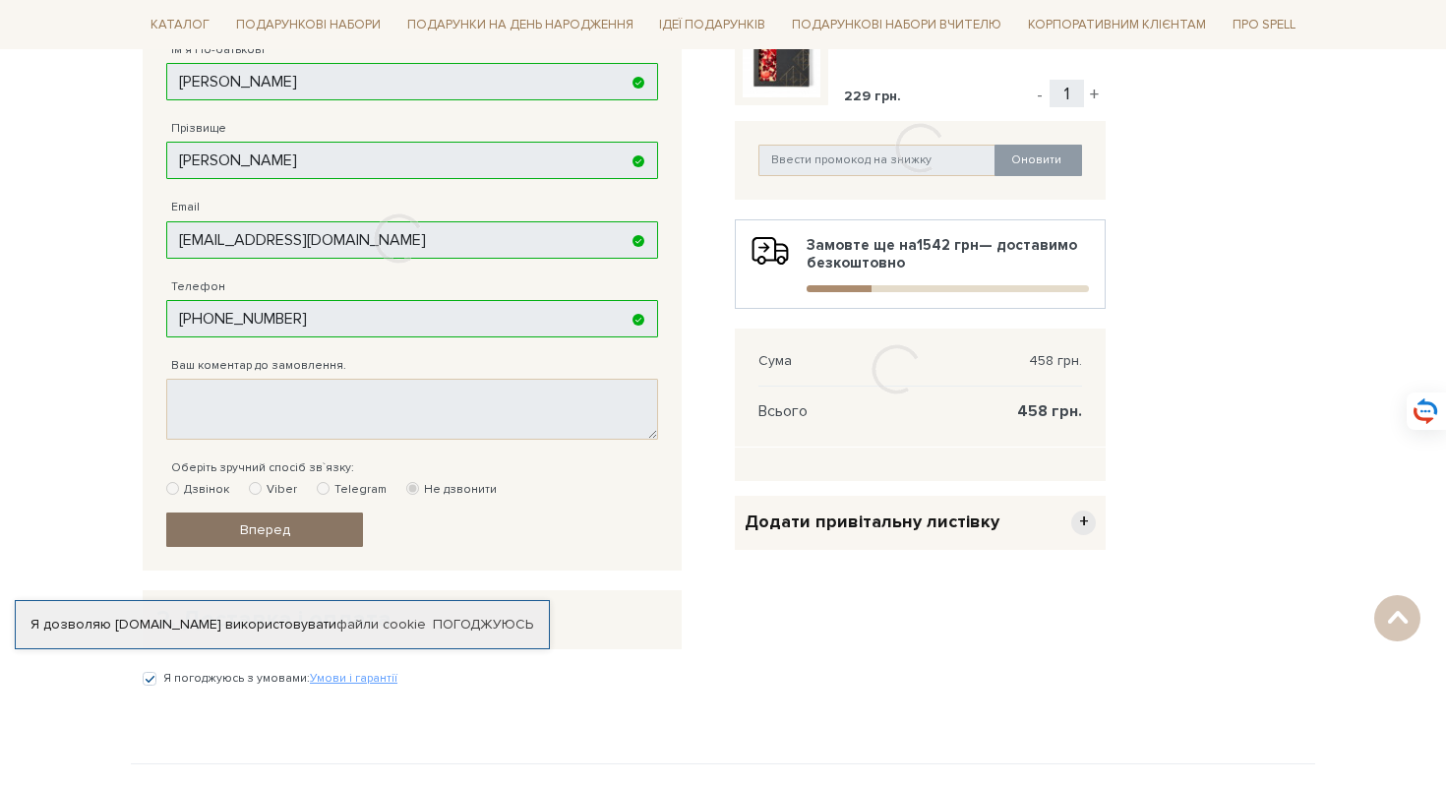
scroll to position [383, 0]
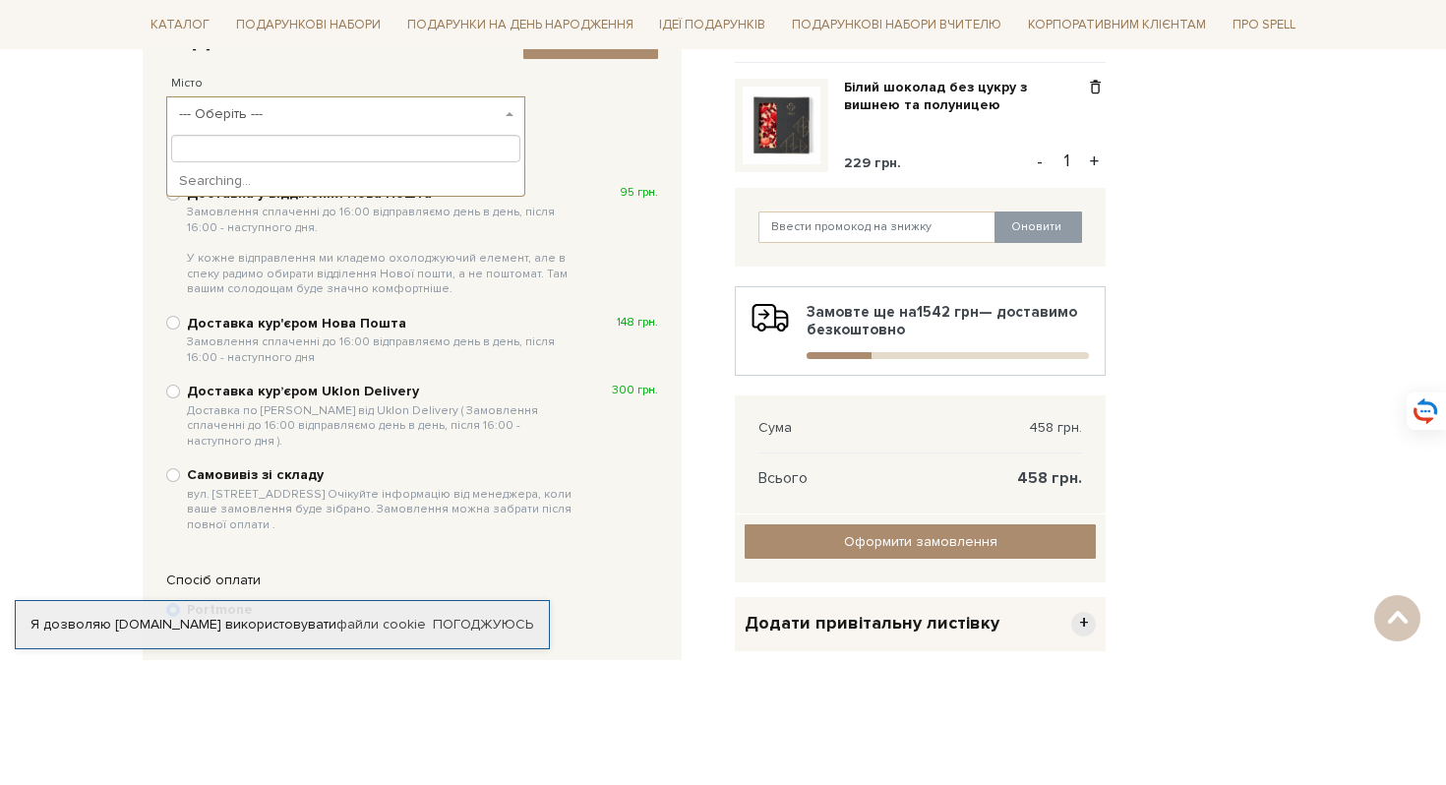
click at [503, 111] on span "--- Оберіть ---" at bounding box center [345, 113] width 359 height 35
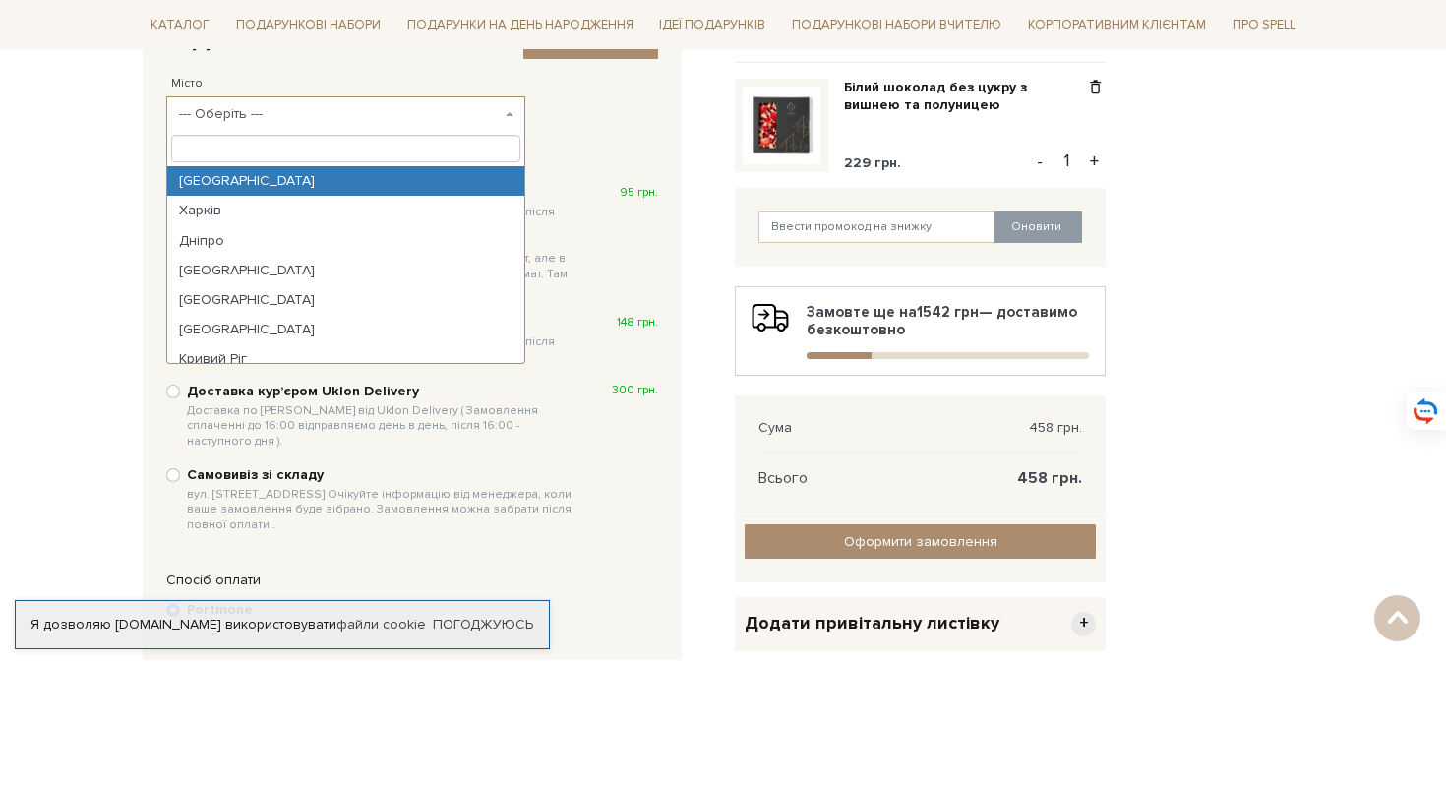
click at [503, 111] on span "--- Оберіть ---" at bounding box center [345, 113] width 359 height 35
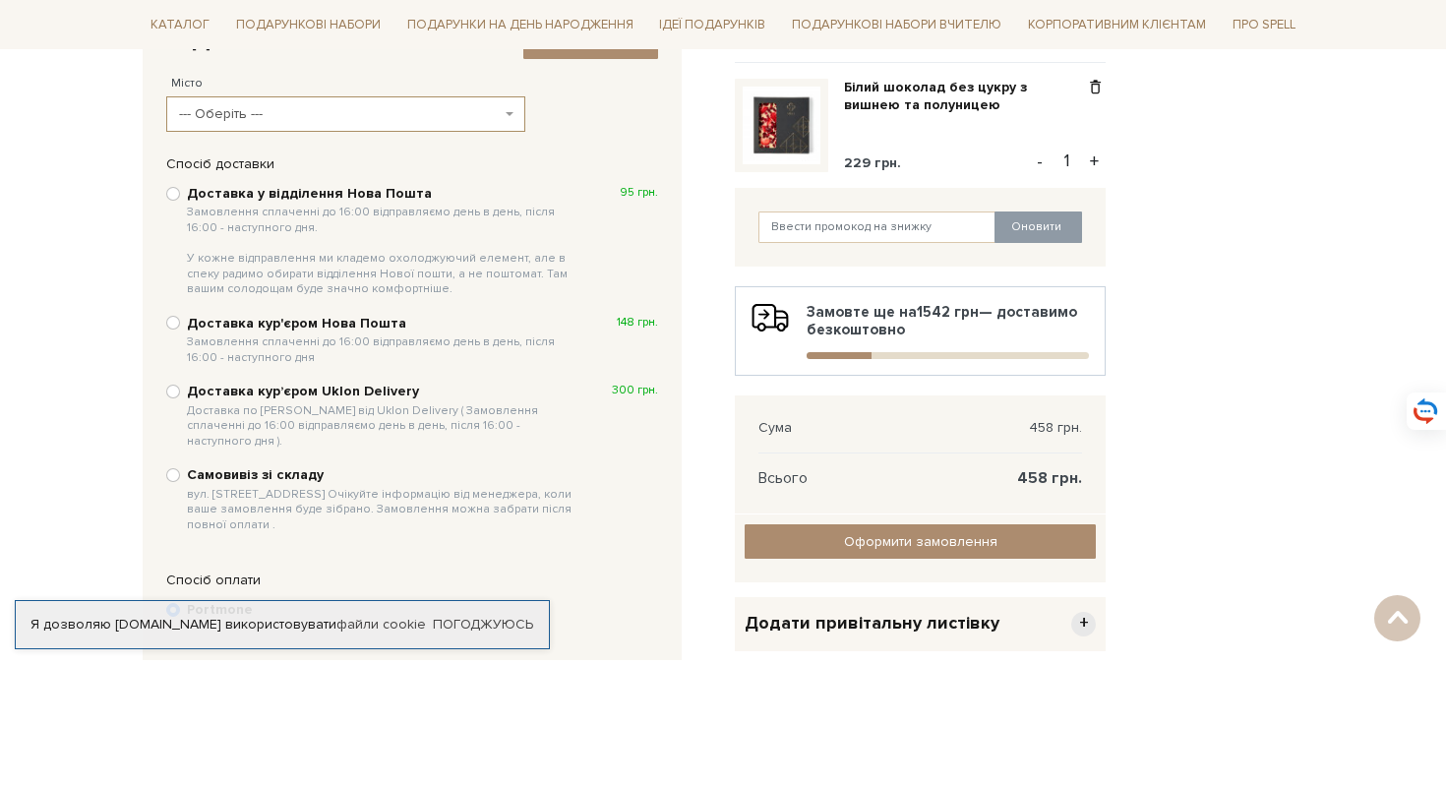
click at [508, 115] on span "--- Оберіть ---" at bounding box center [345, 113] width 359 height 35
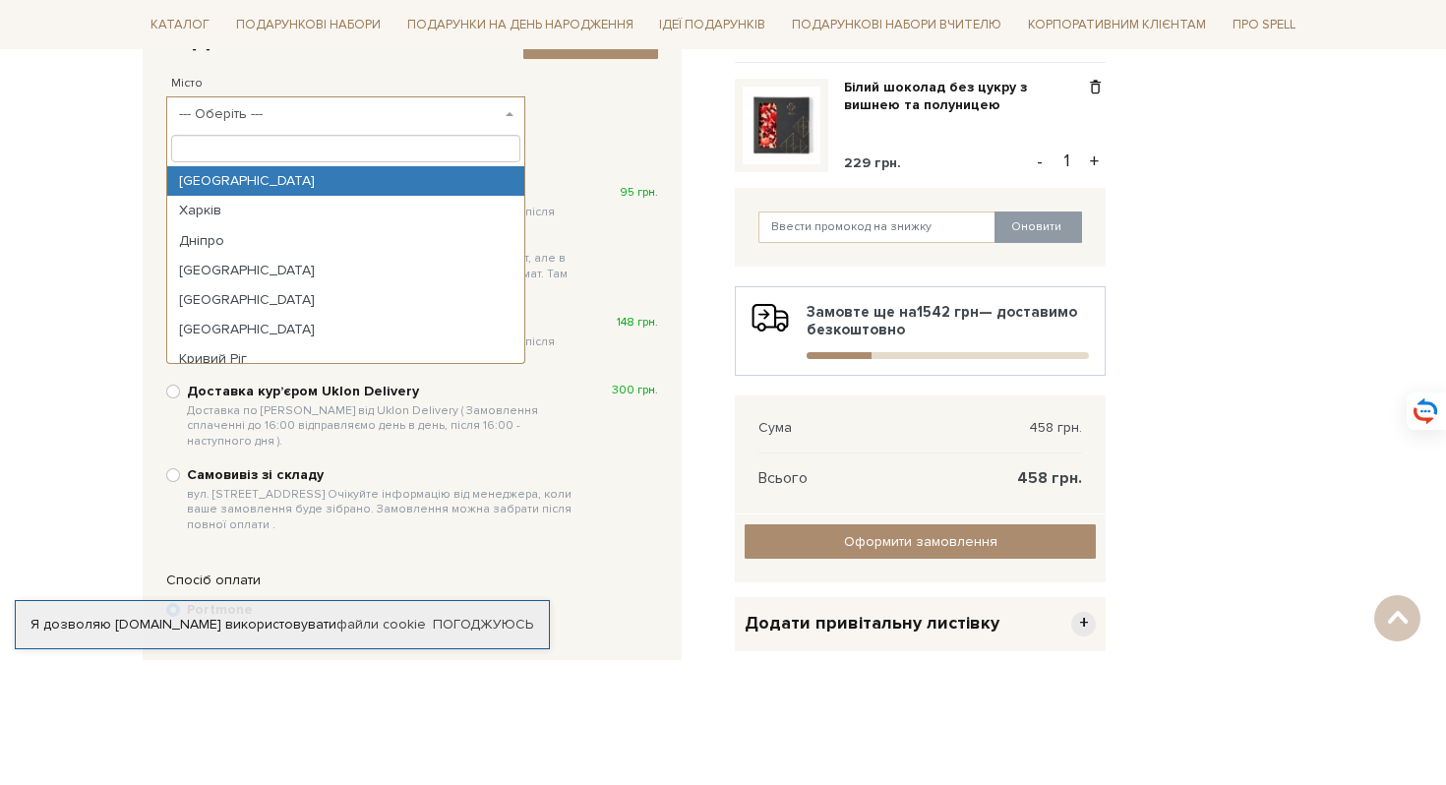
select select "Київ"
